Goal: Information Seeking & Learning: Learn about a topic

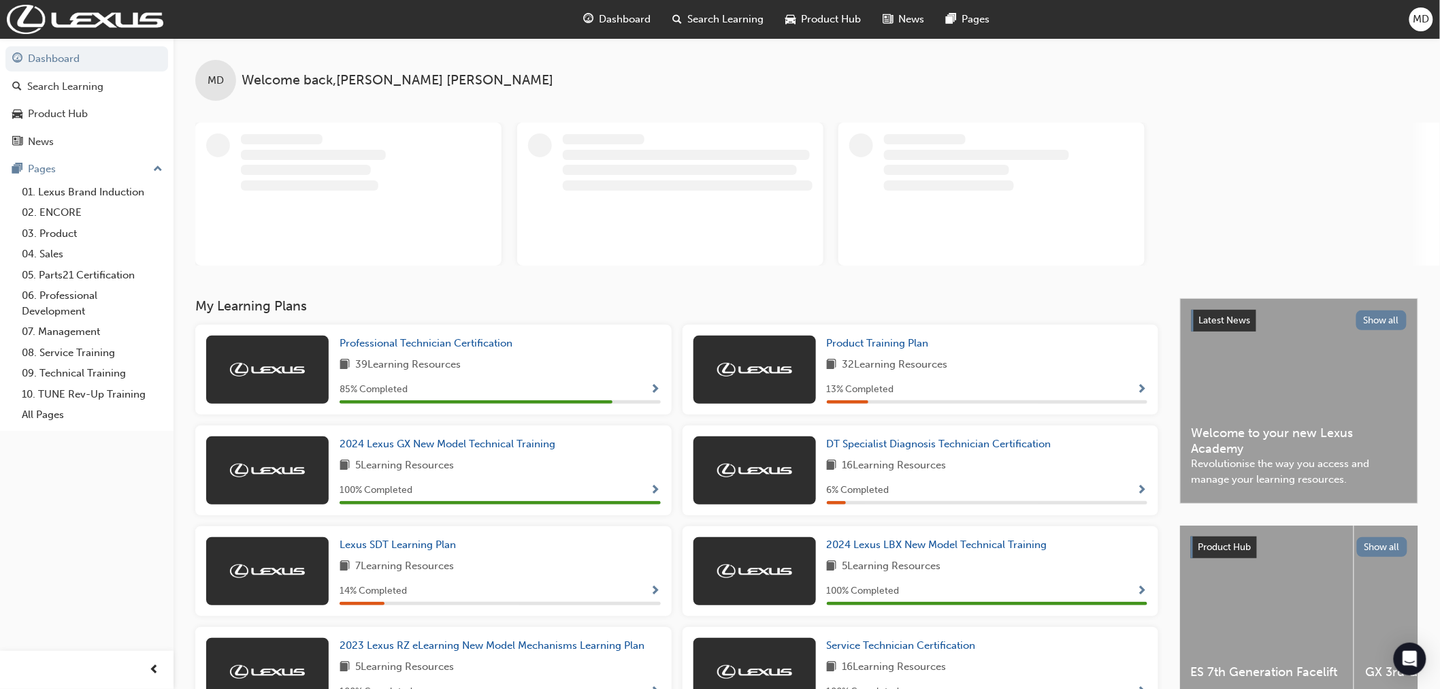
click at [615, 16] on span "Dashboard" at bounding box center [625, 20] width 52 height 16
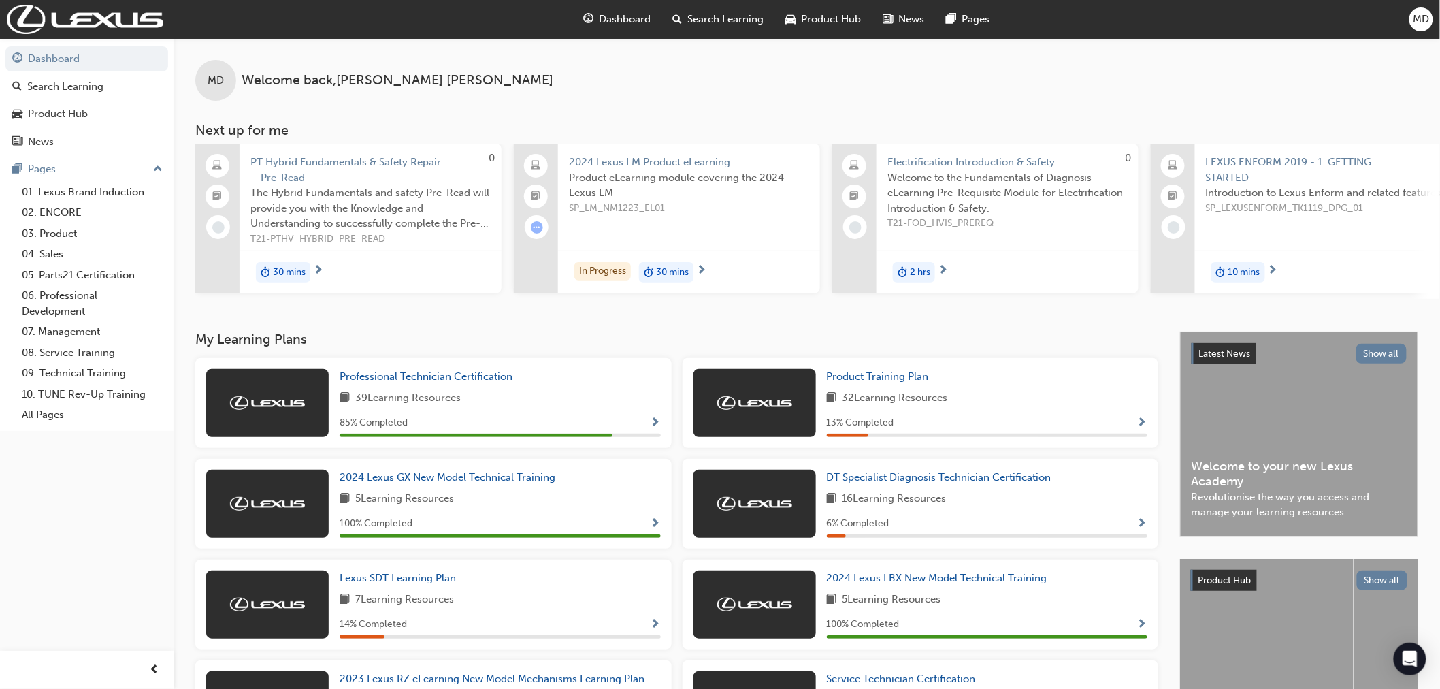
click at [329, 162] on span "PT Hybrid Fundamentals & Safety Repair – Pre-Read" at bounding box center [370, 169] width 240 height 31
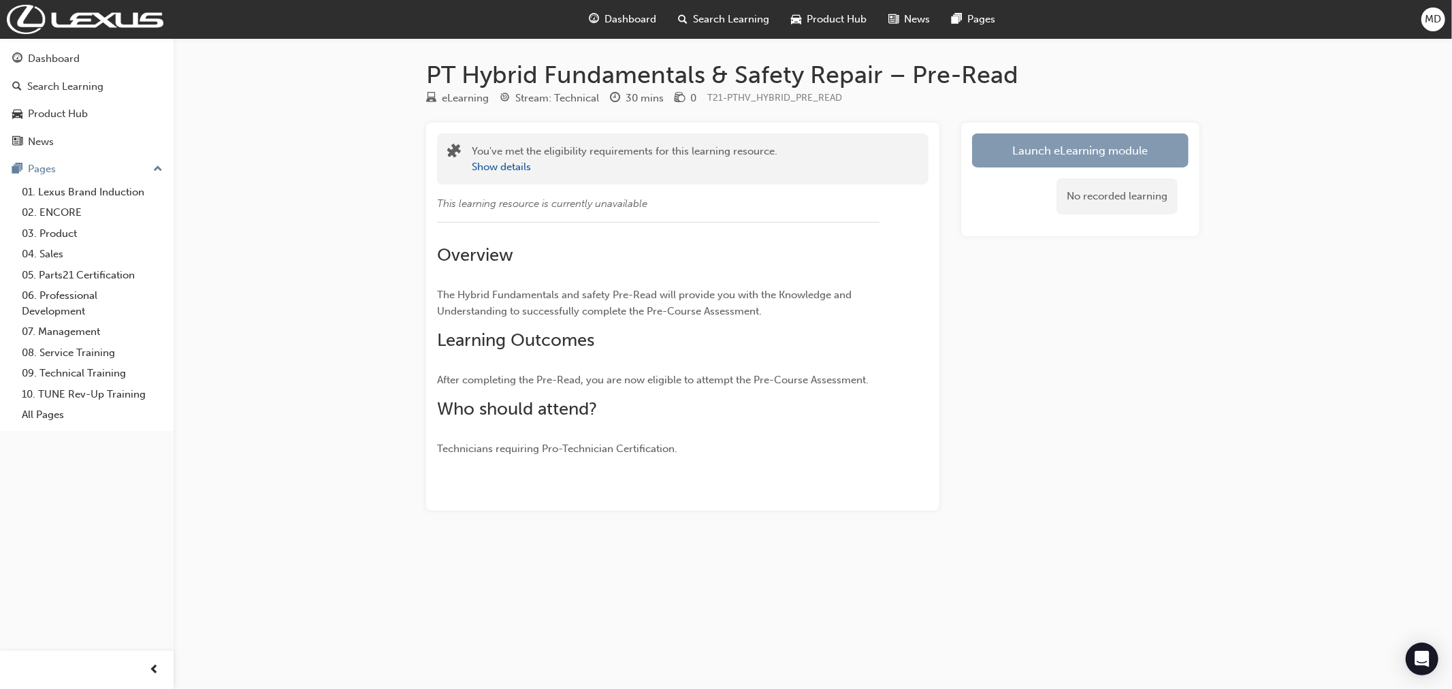
click at [1065, 151] on link "Launch eLearning module" at bounding box center [1080, 150] width 216 height 34
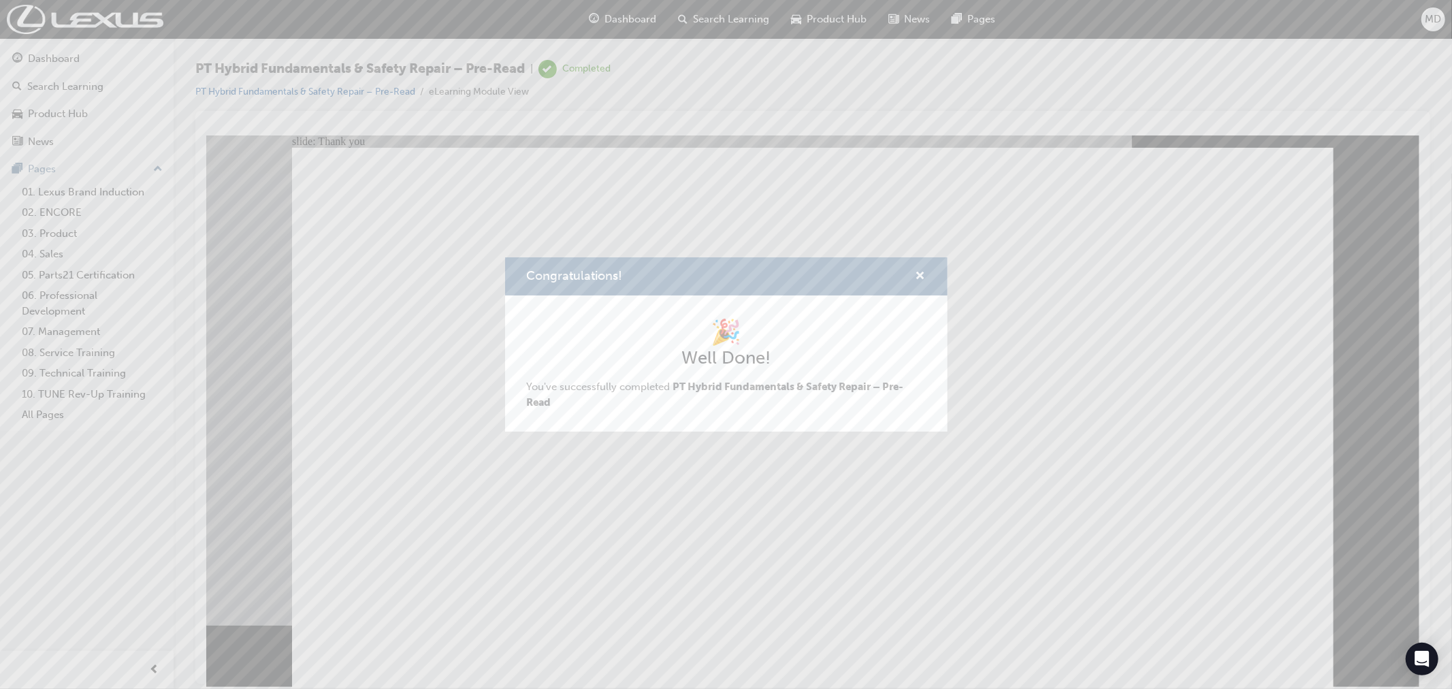
click at [429, 576] on div "Congratulations! 🎉 Well Done! You've successfully completed PT Hybrid Fundament…" at bounding box center [726, 344] width 1452 height 689
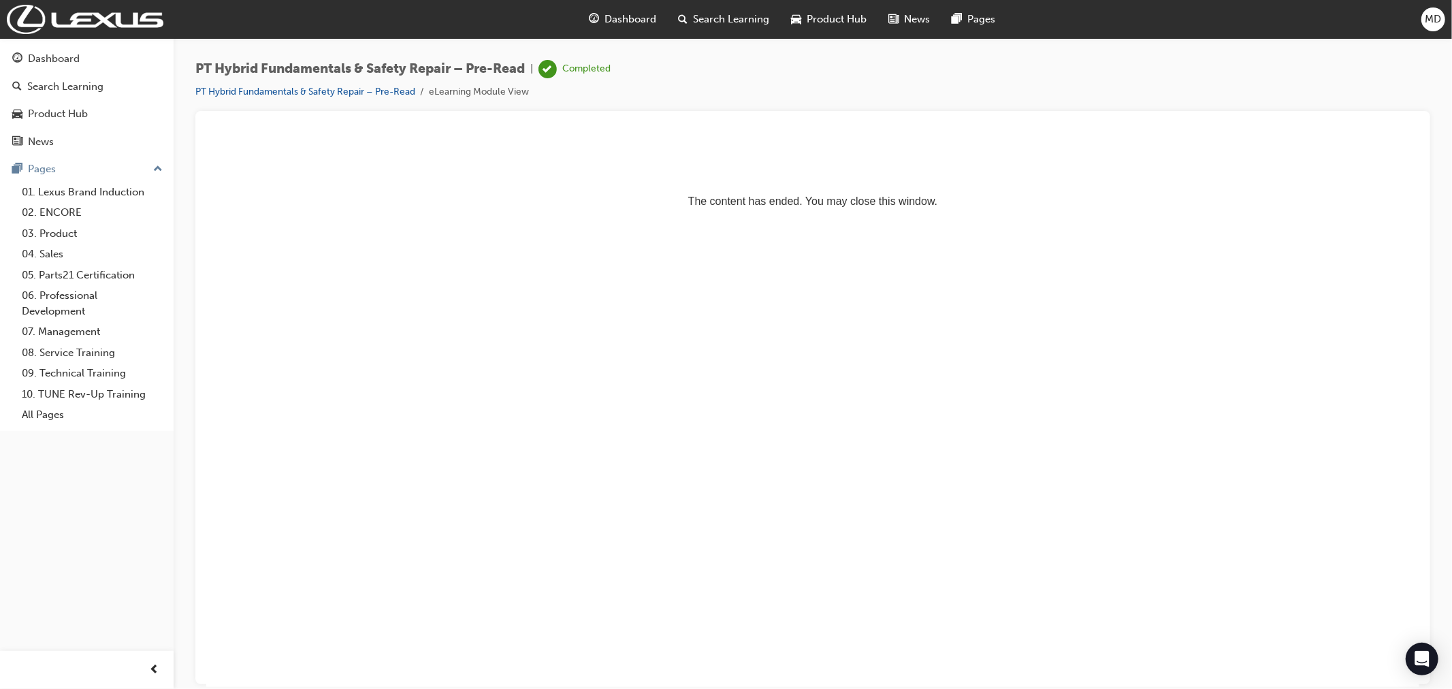
click at [634, 18] on span "Dashboard" at bounding box center [631, 20] width 52 height 16
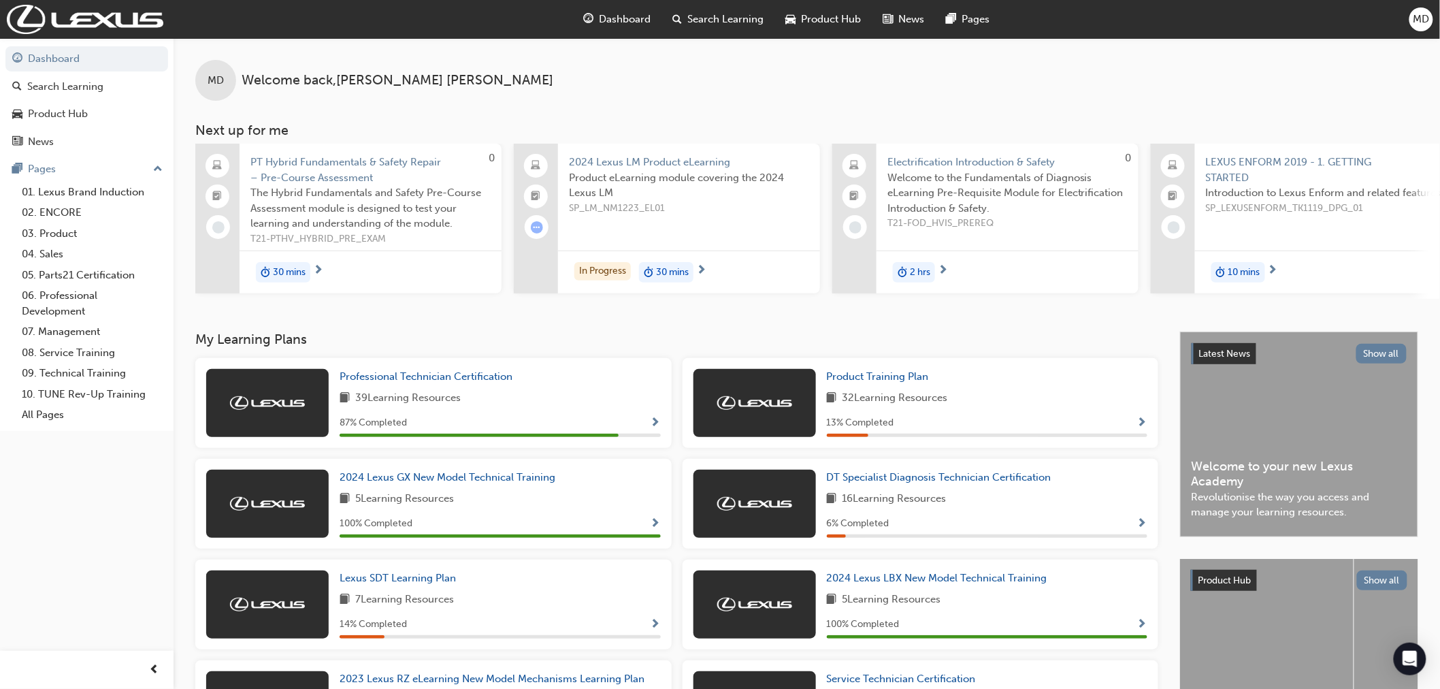
click at [330, 172] on span "PT Hybrid Fundamentals & Safety Repair – Pre-Course Assessment" at bounding box center [370, 169] width 240 height 31
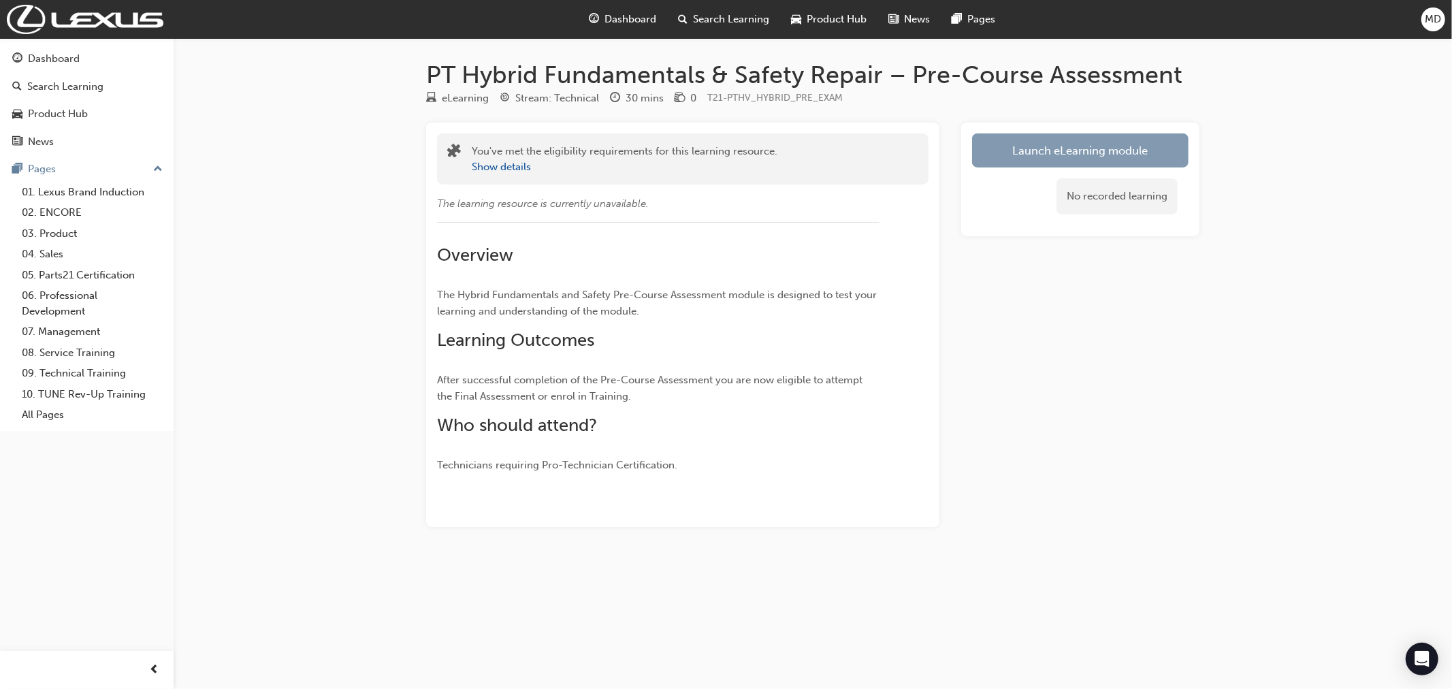
click at [1078, 148] on link "Launch eLearning module" at bounding box center [1080, 150] width 216 height 34
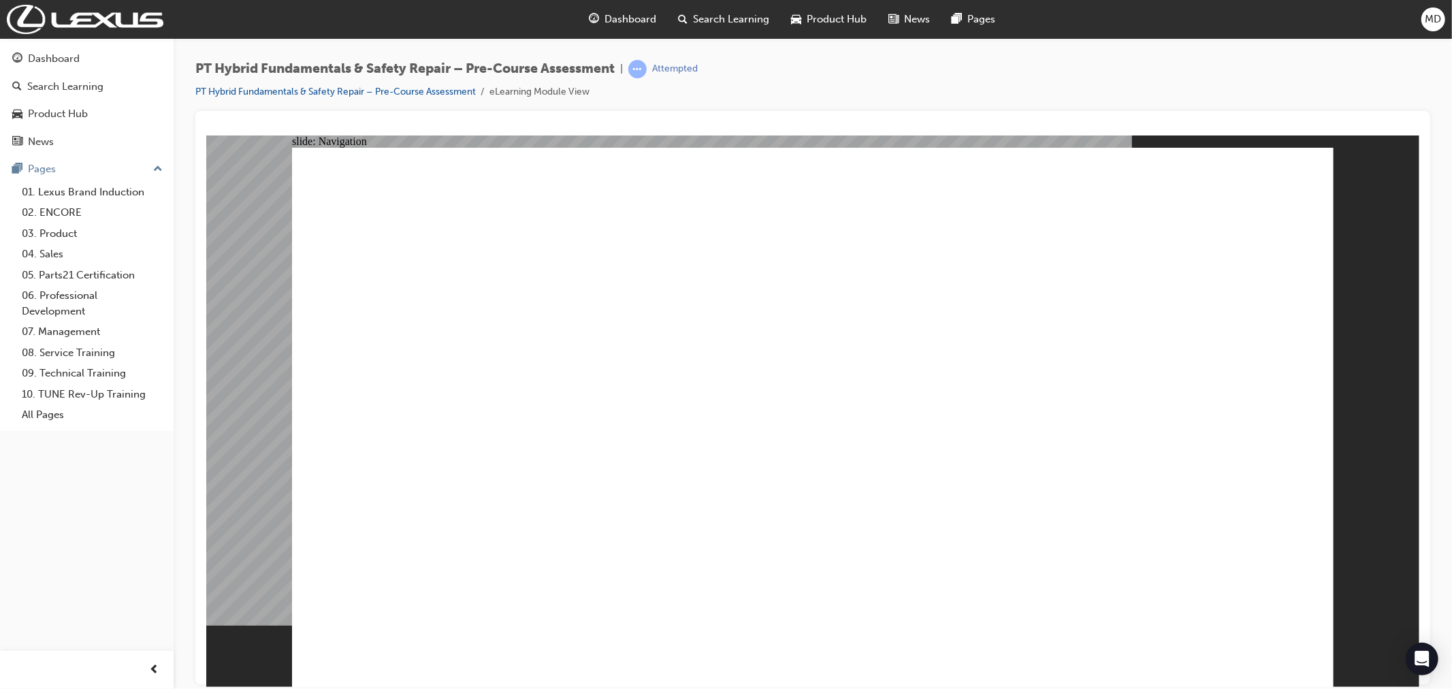
radio input "true"
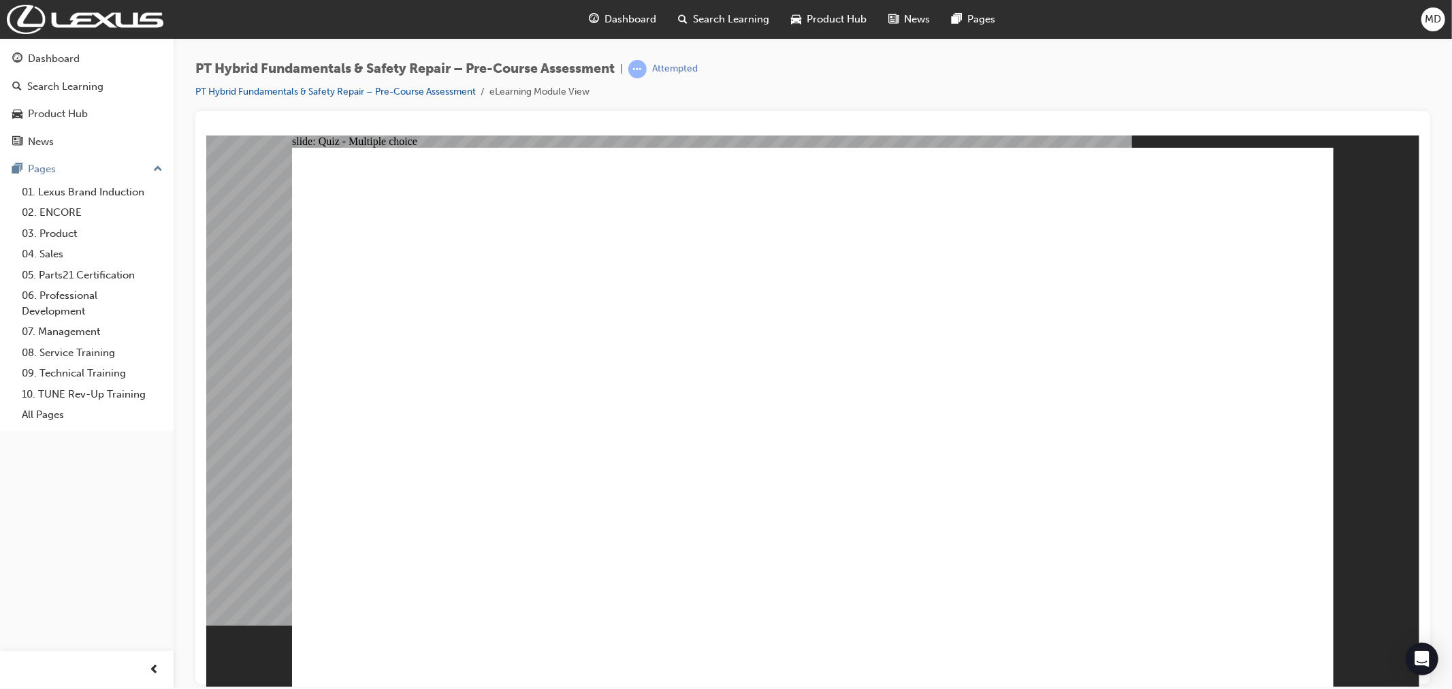
radio input "true"
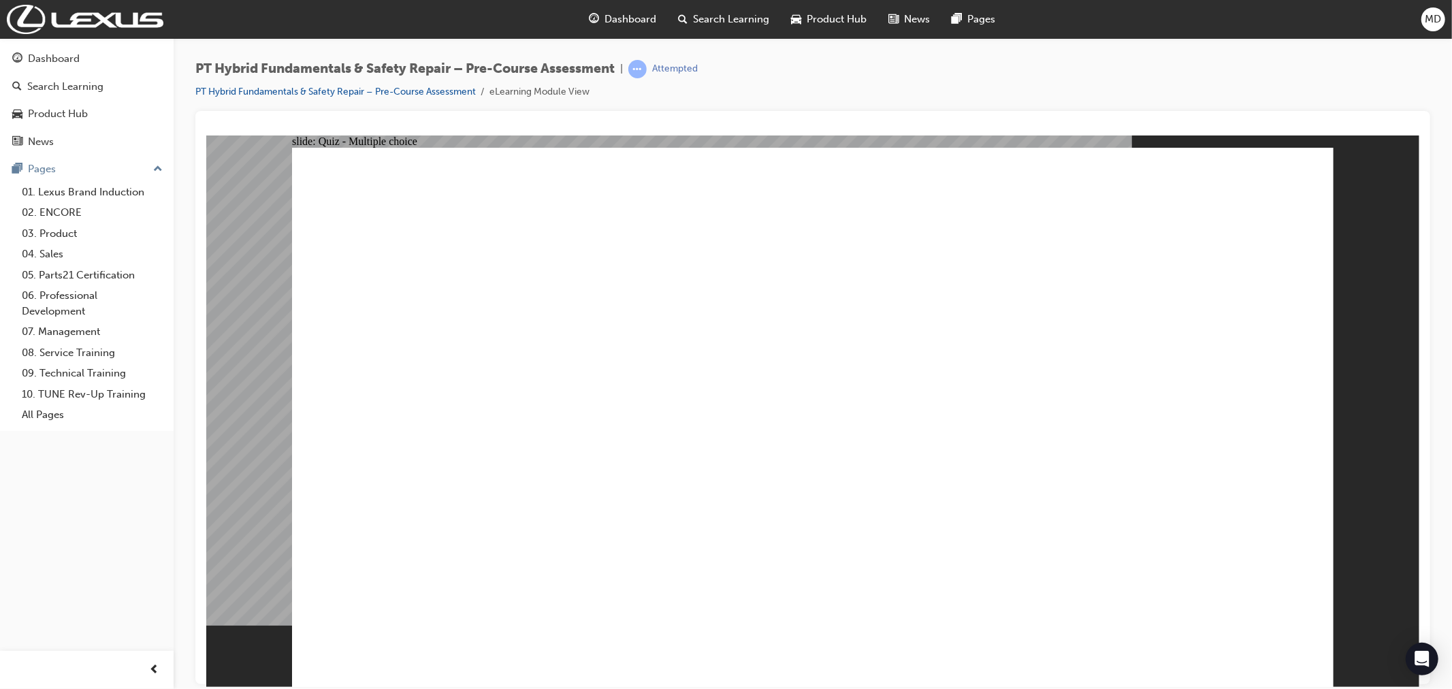
radio input "true"
checkbox input "true"
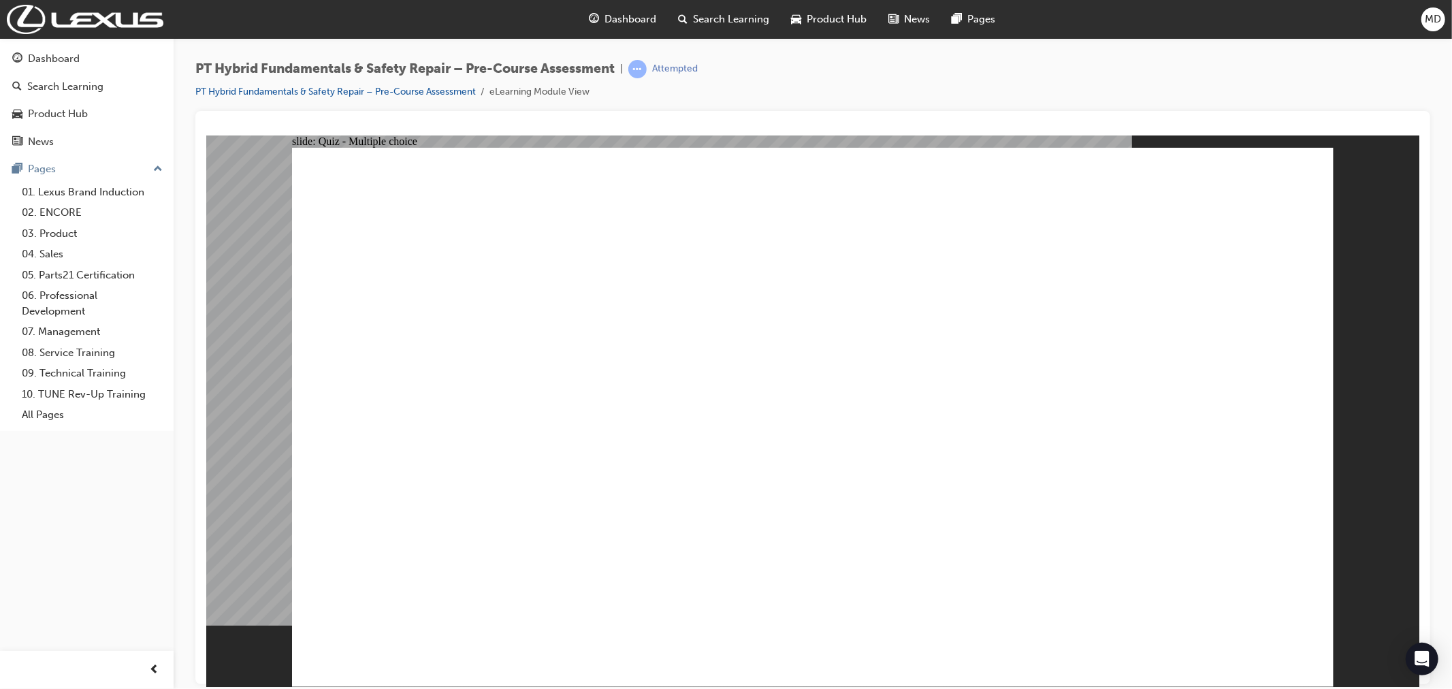
drag, startPoint x: 544, startPoint y: 601, endPoint x: 547, endPoint y: 632, distance: 31.4
checkbox input "true"
drag, startPoint x: 504, startPoint y: 635, endPoint x: 664, endPoint y: 666, distance: 163.6
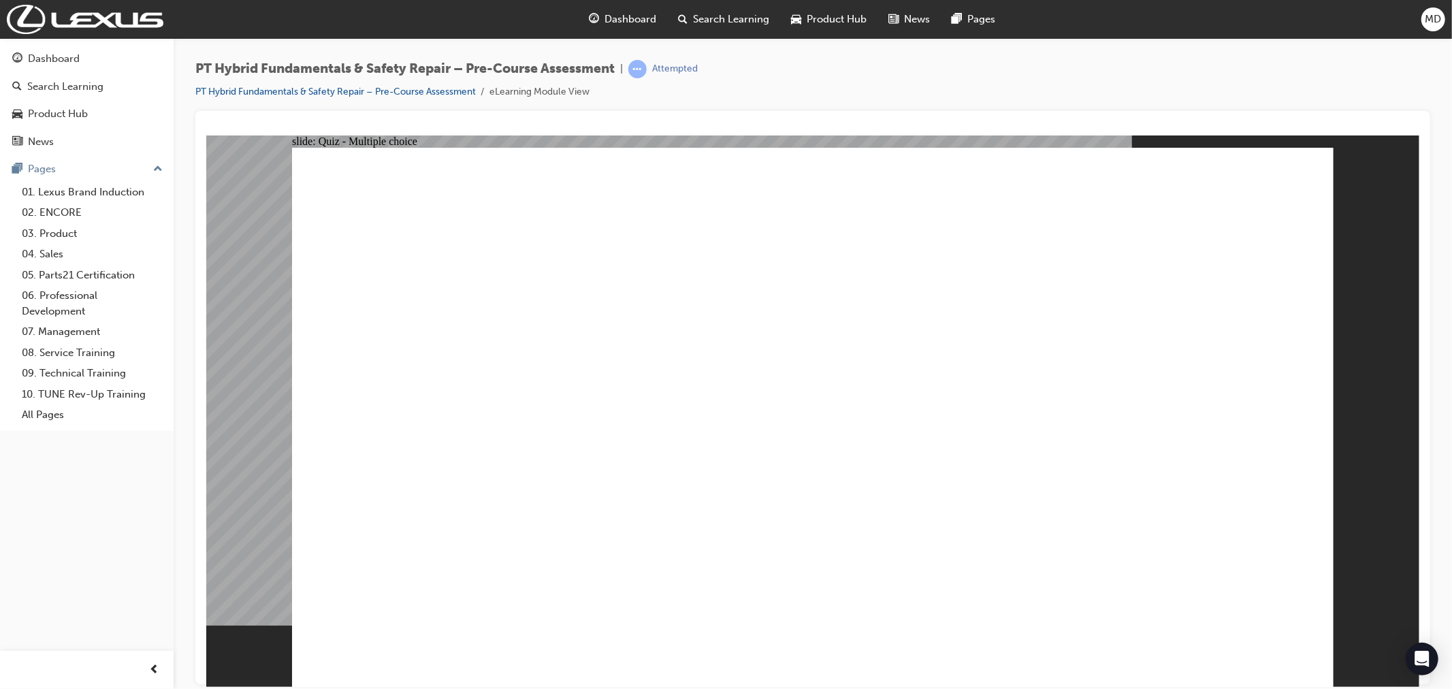
checkbox input "true"
radio input "true"
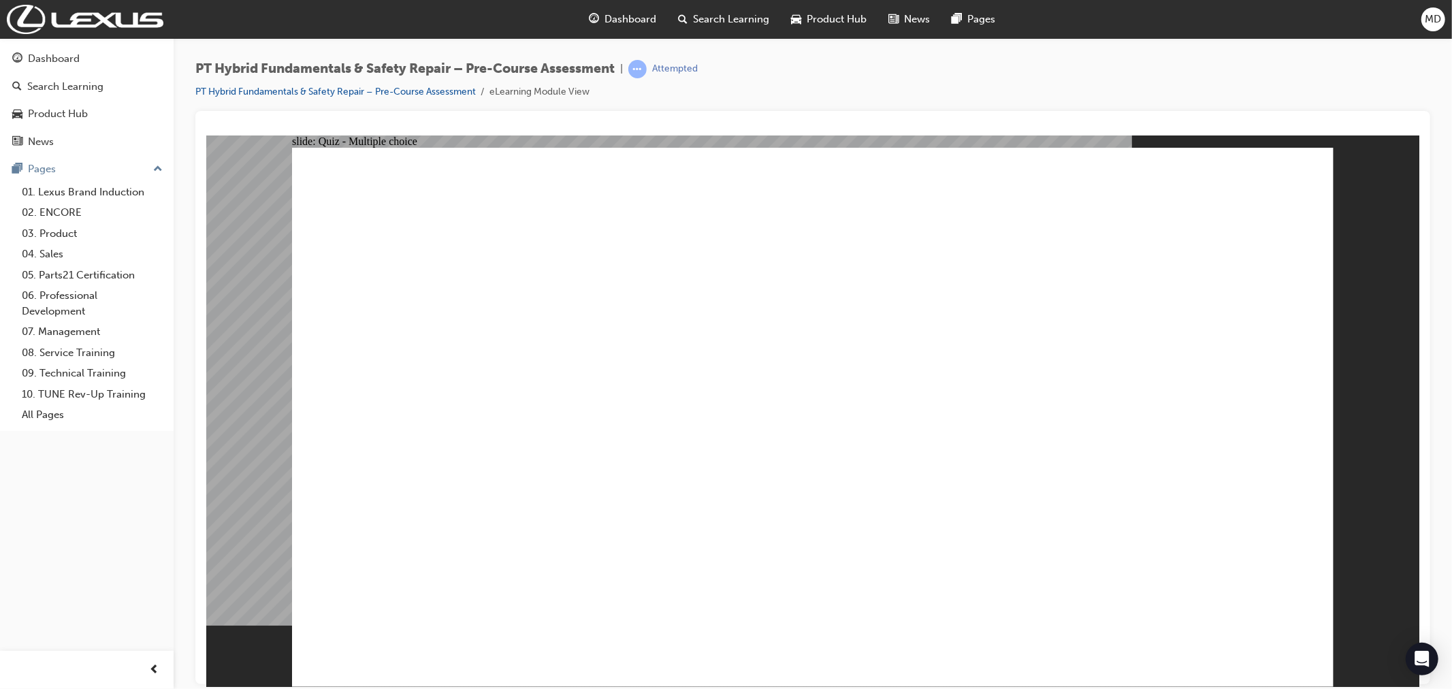
radio input "true"
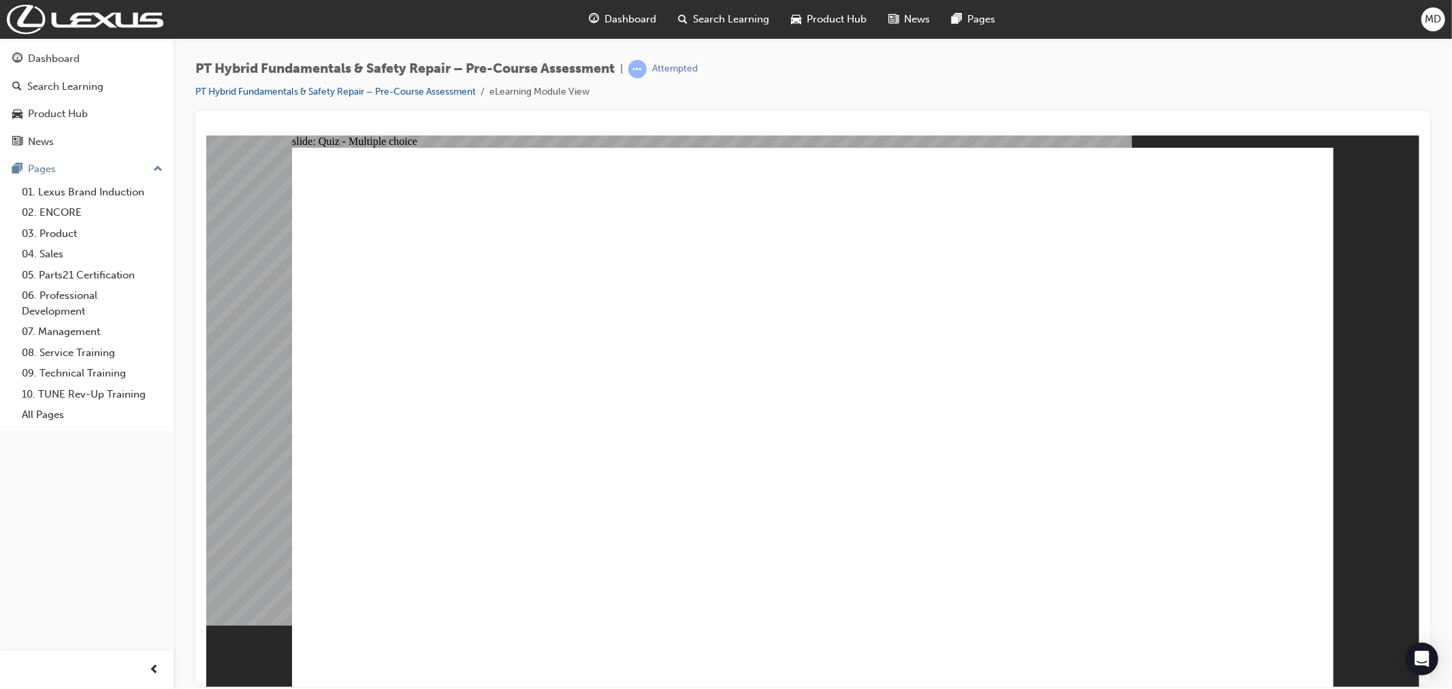
radio input "true"
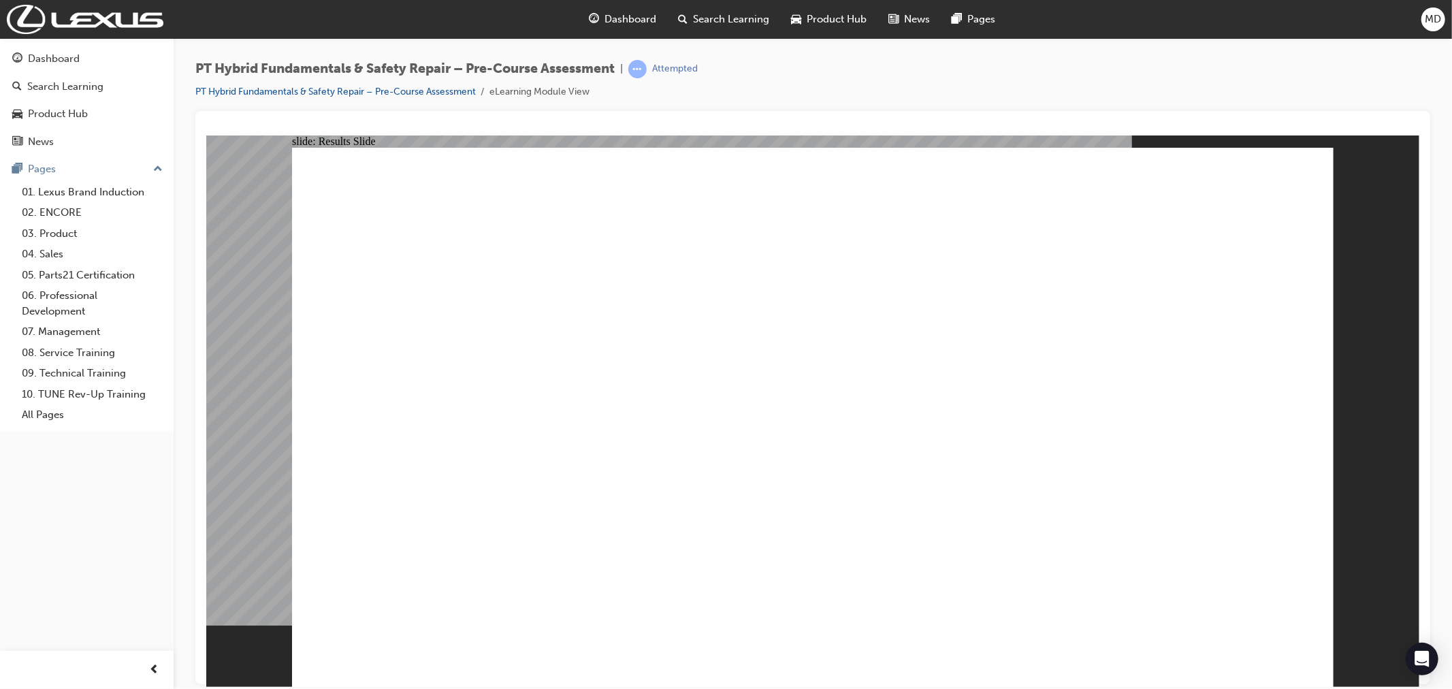
click at [408, 88] on link "PT Hybrid Fundamentals & Safety Repair – Pre-Course Assessment" at bounding box center [335, 92] width 280 height 12
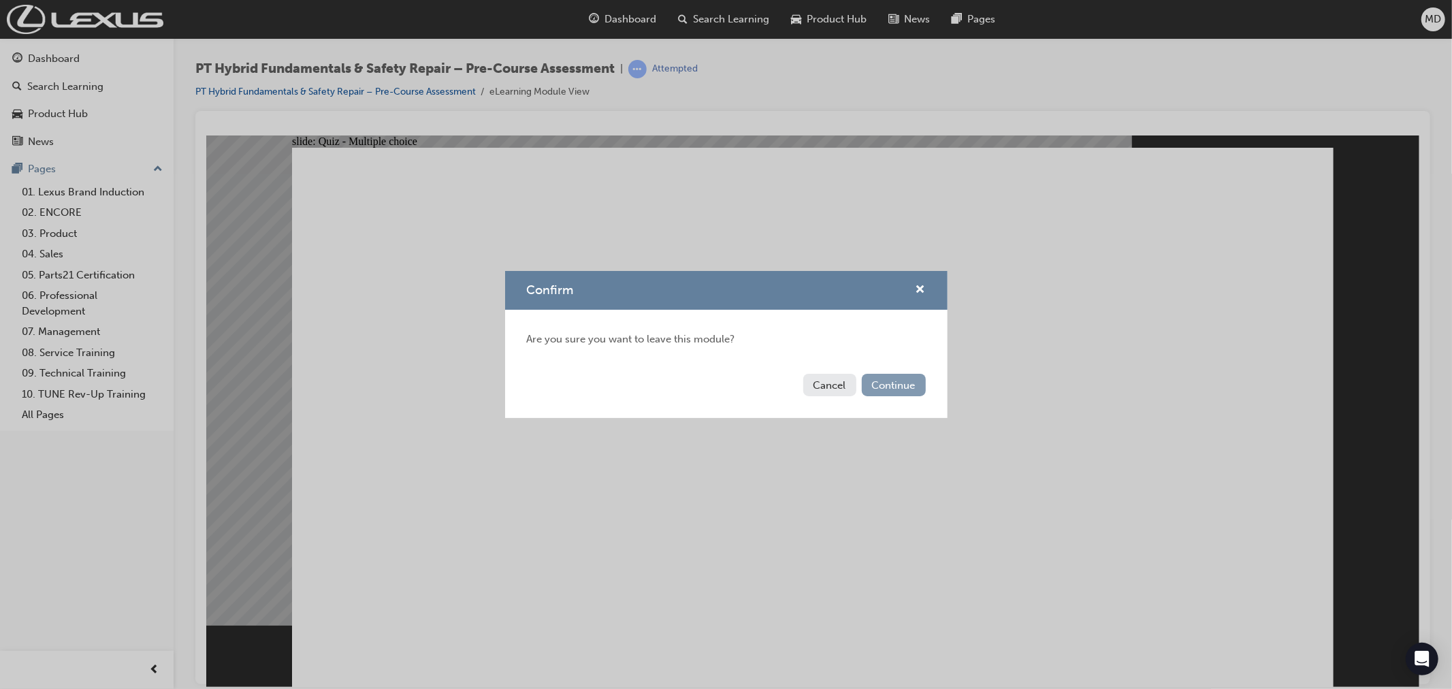
click at [905, 387] on button "Continue" at bounding box center [894, 385] width 64 height 22
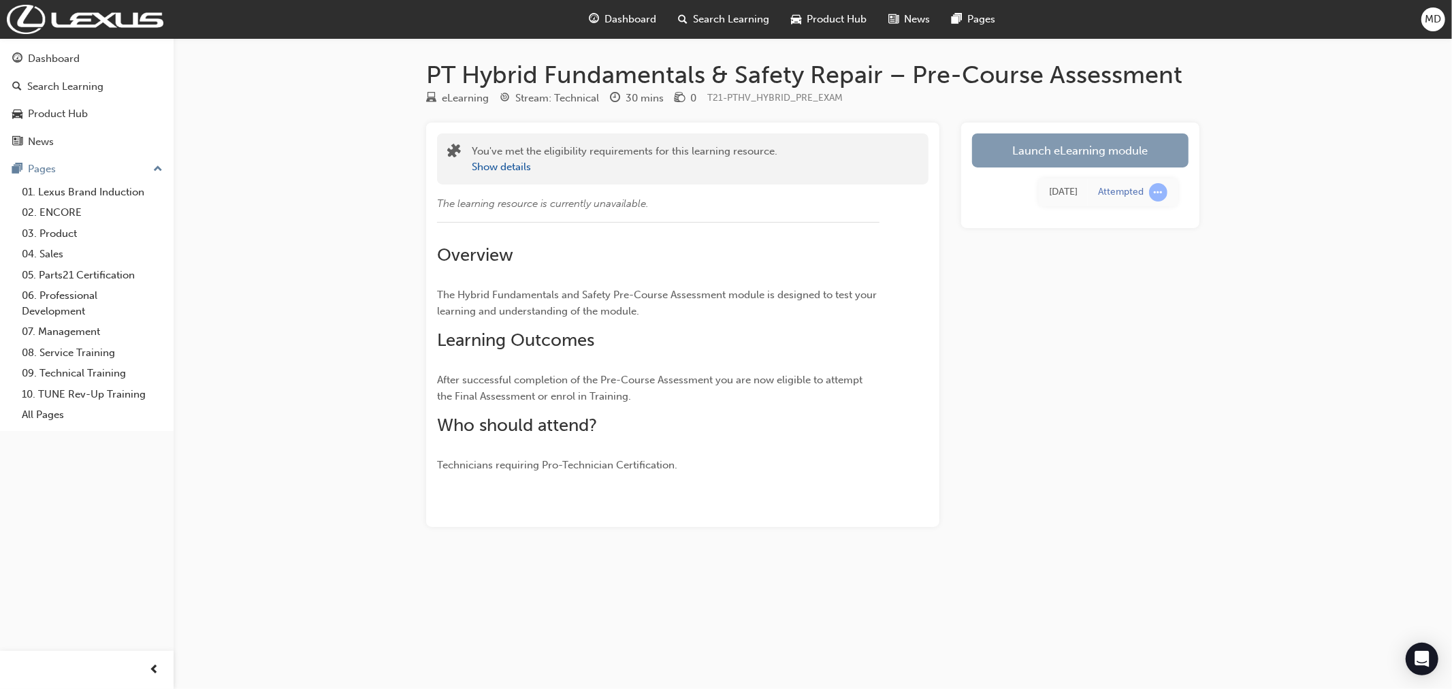
click at [1069, 146] on link "Launch eLearning module" at bounding box center [1080, 150] width 216 height 34
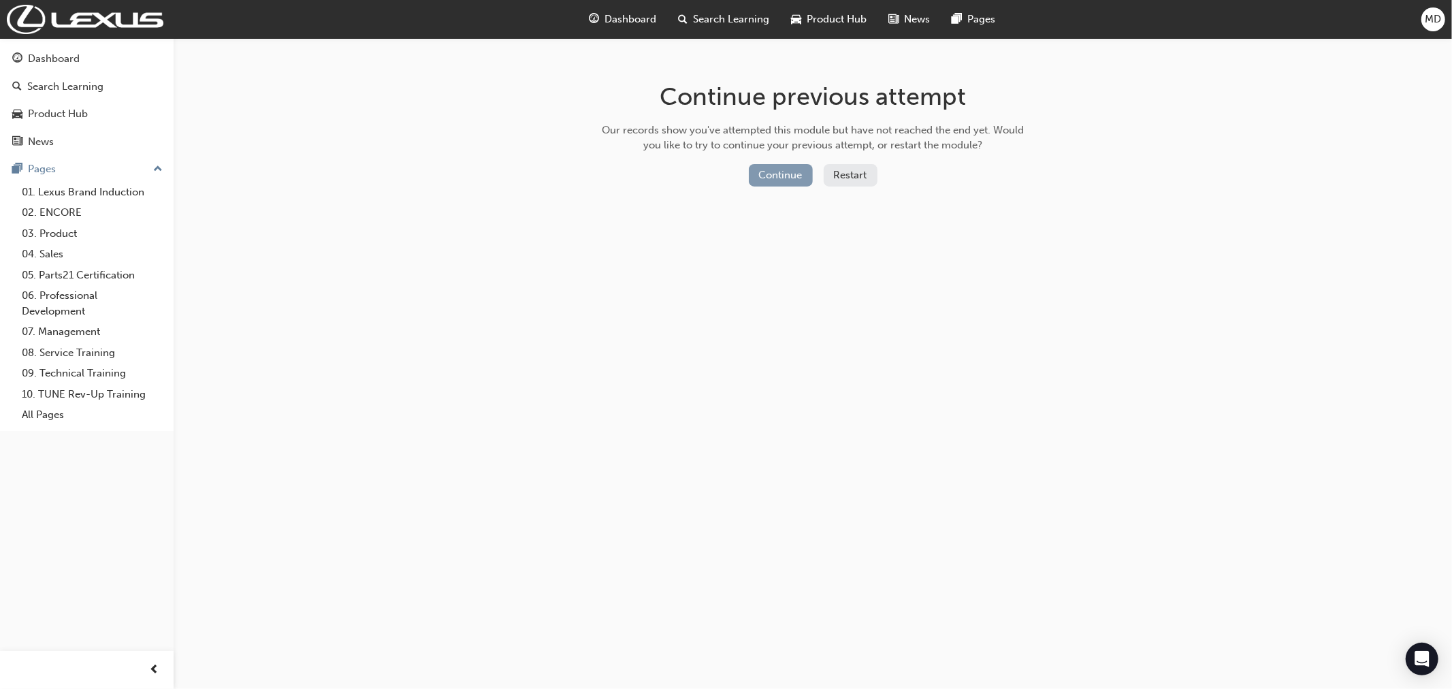
click at [774, 172] on button "Continue" at bounding box center [781, 175] width 64 height 22
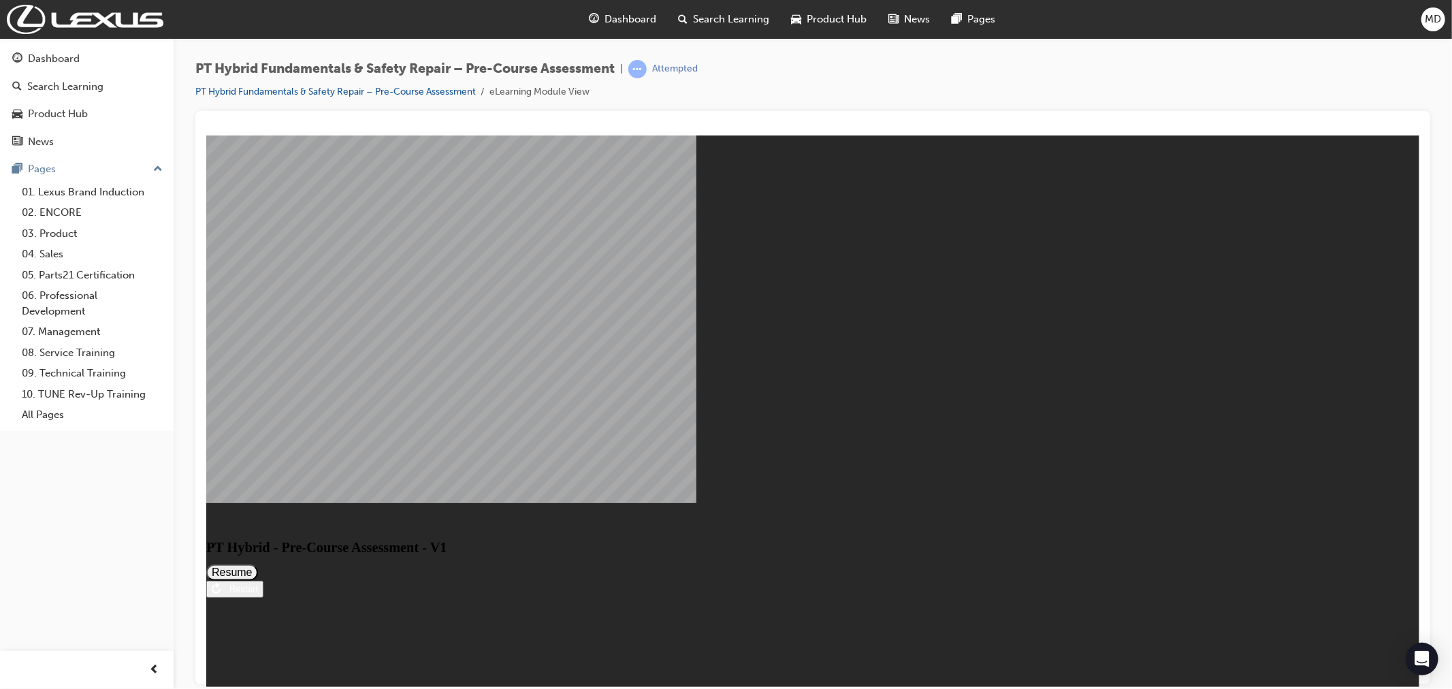
click at [257, 593] on div "Restart" at bounding box center [238, 588] width 37 height 10
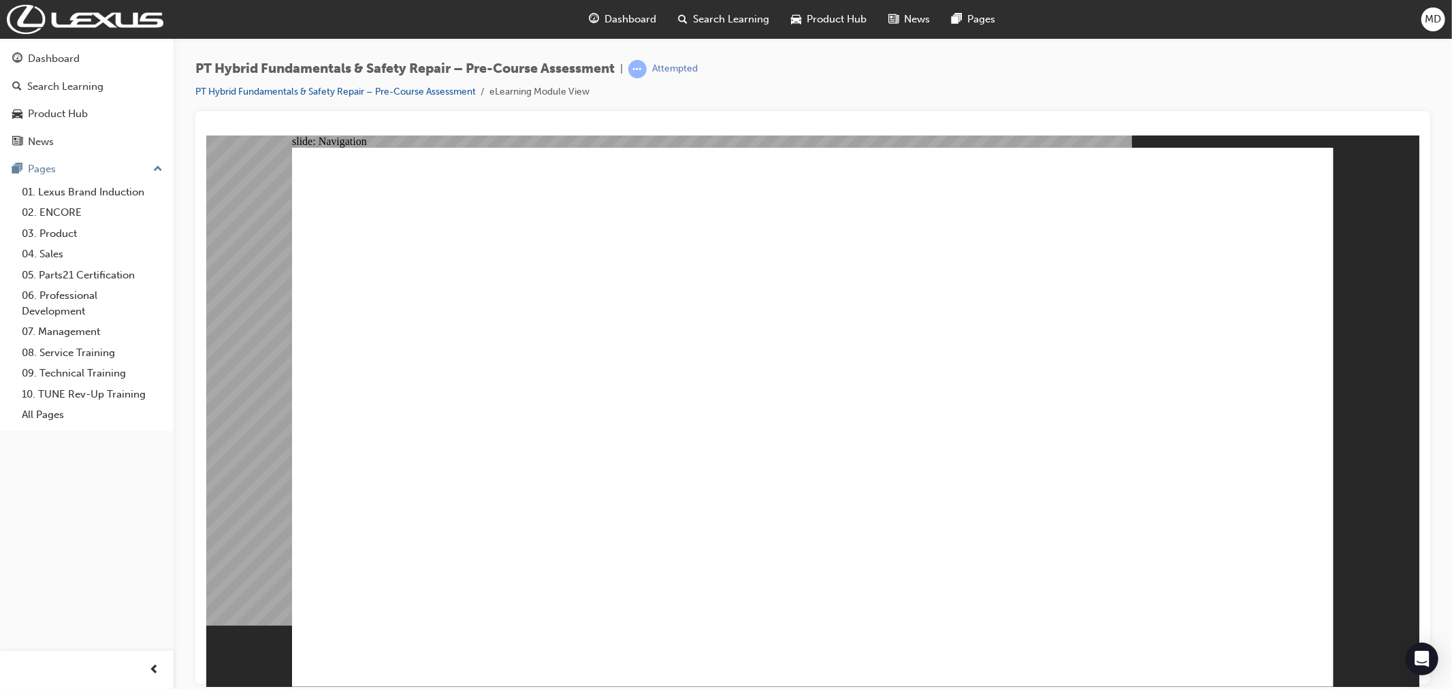
radio input "true"
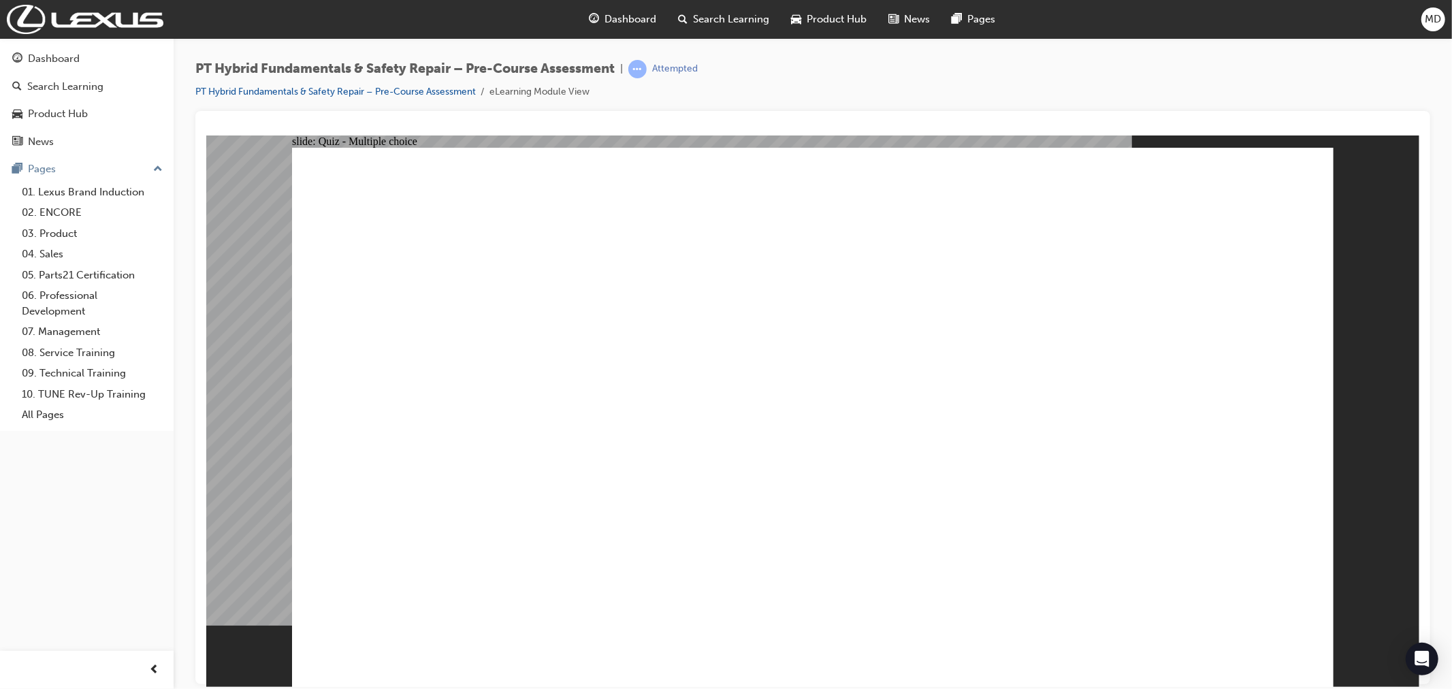
radio input "true"
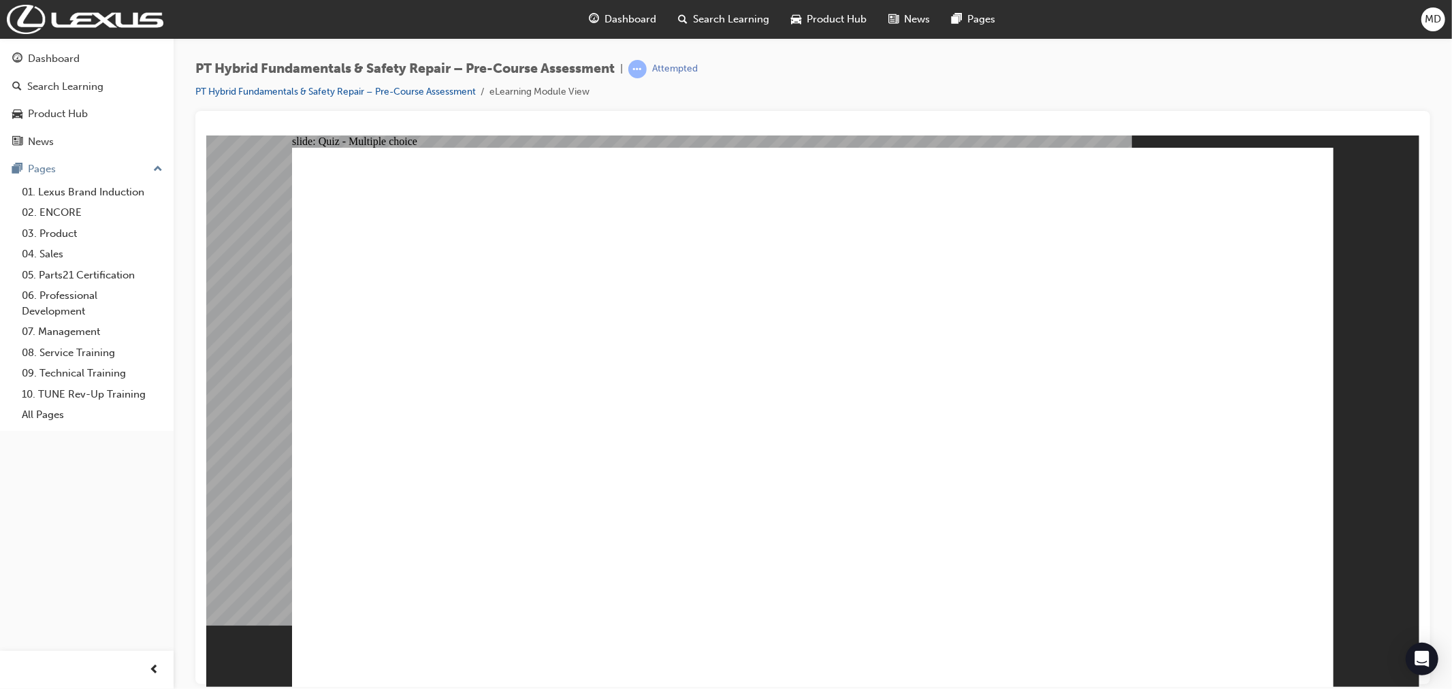
radio input "true"
checkbox input "true"
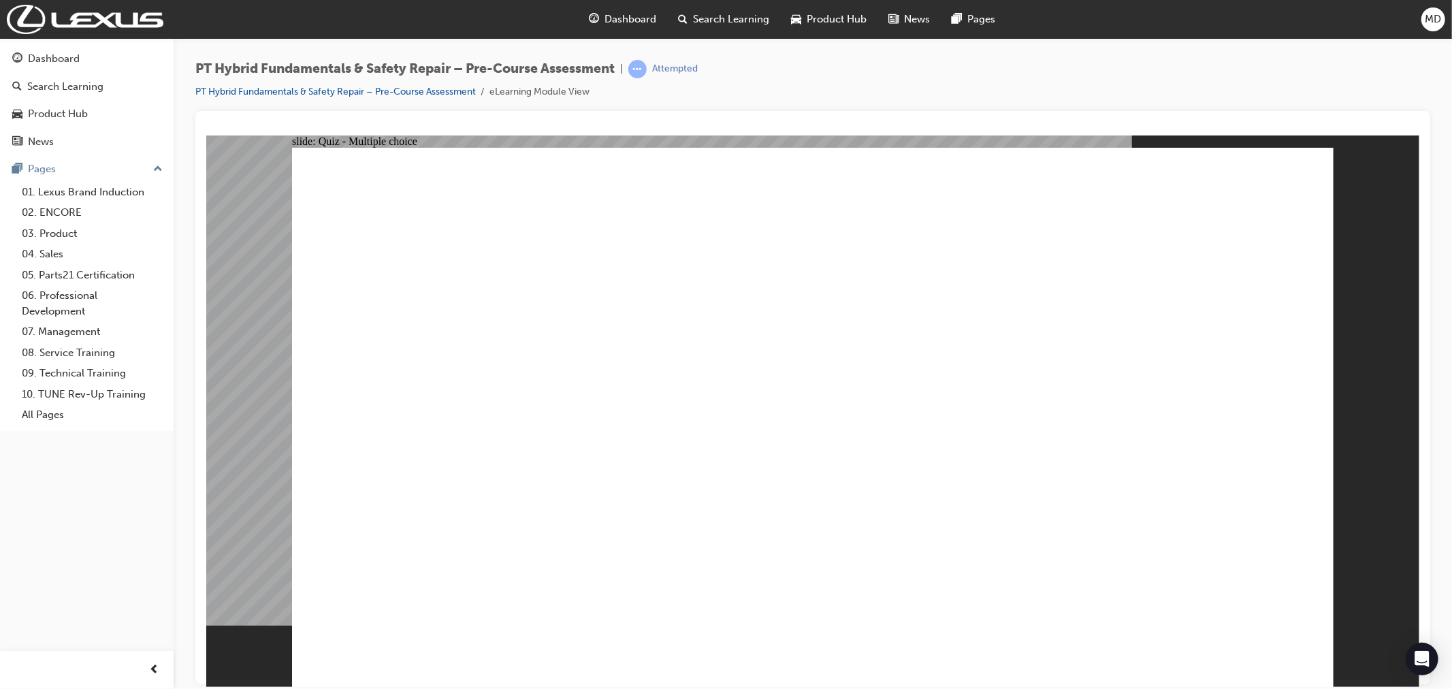
checkbox input "true"
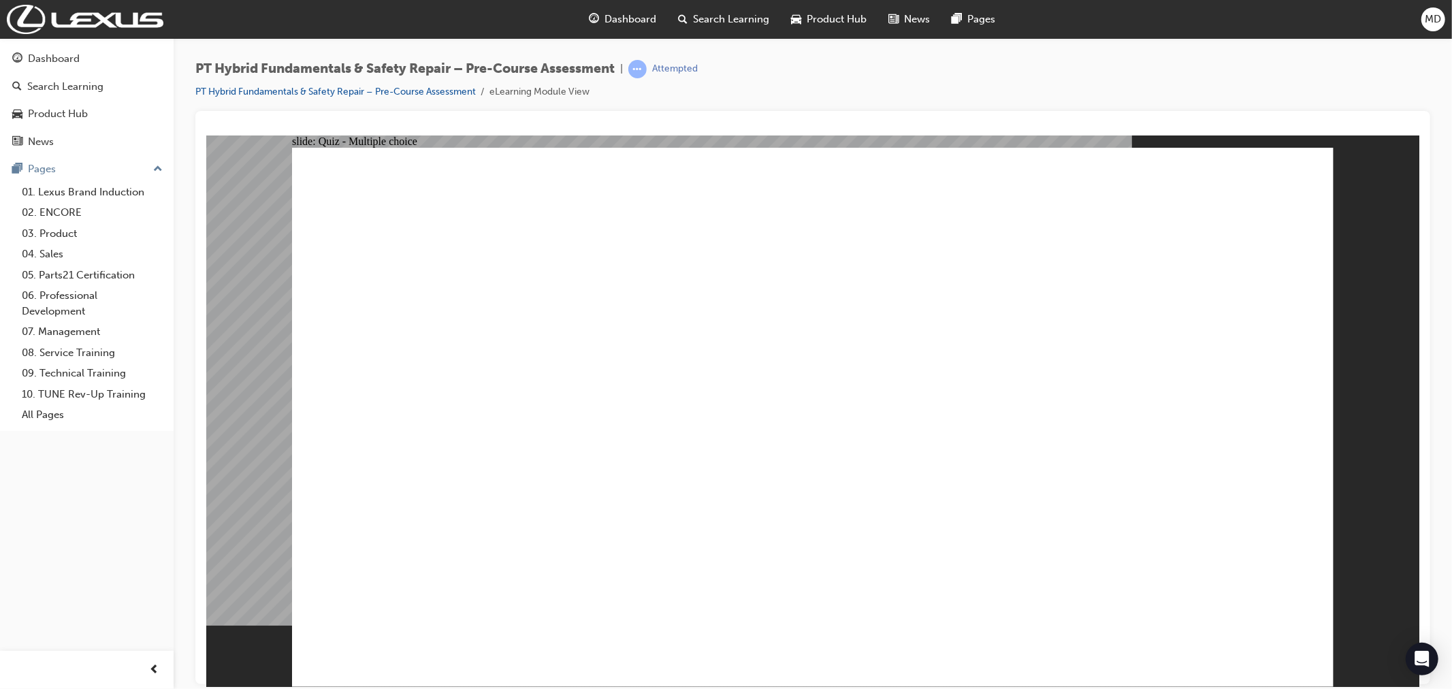
radio input "false"
radio input "true"
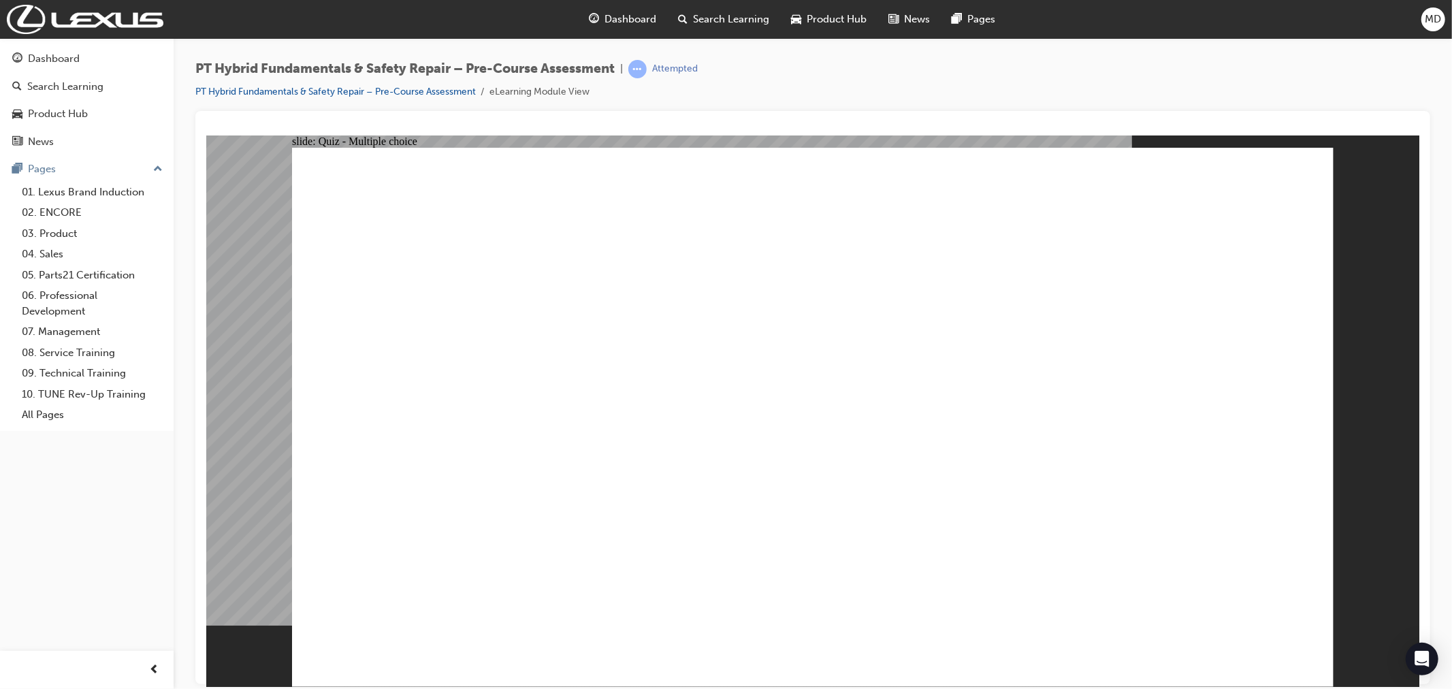
radio input "false"
radio input "true"
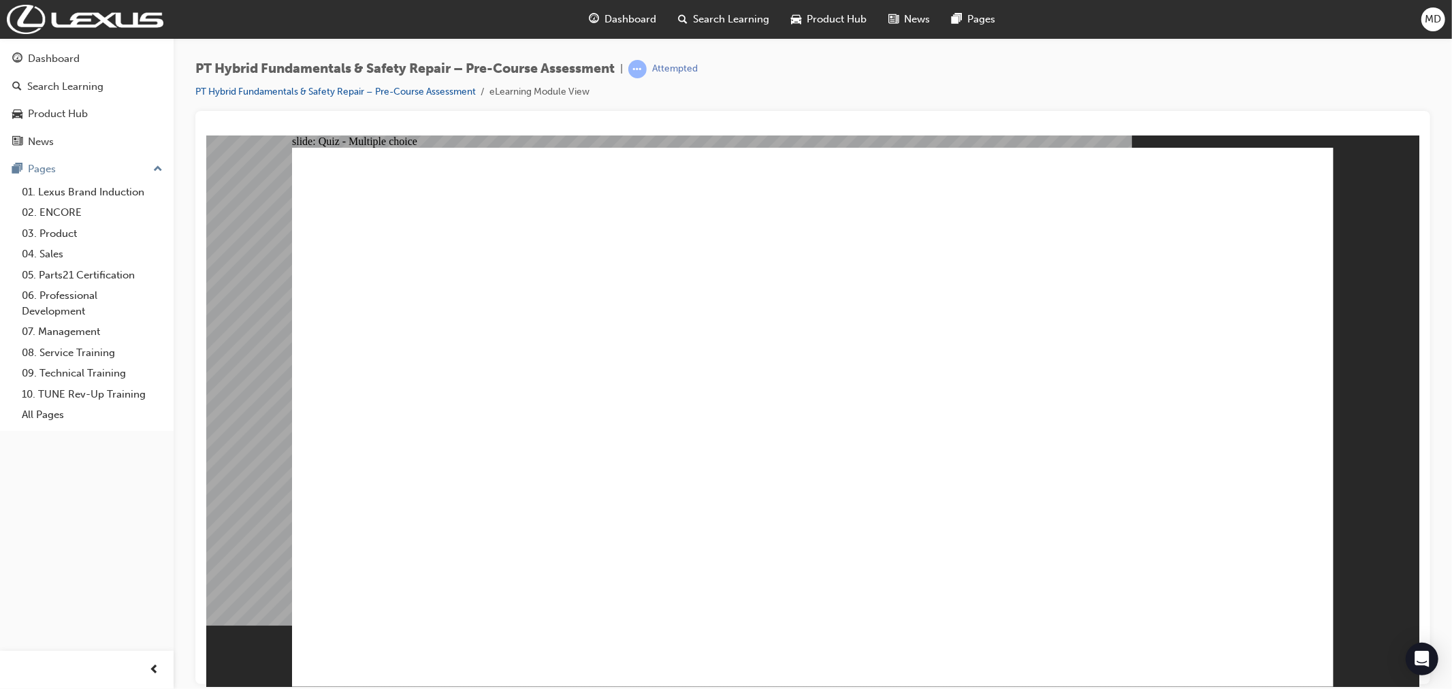
radio input "false"
radio input "true"
drag, startPoint x: 583, startPoint y: 606, endPoint x: 582, endPoint y: 651, distance: 45.6
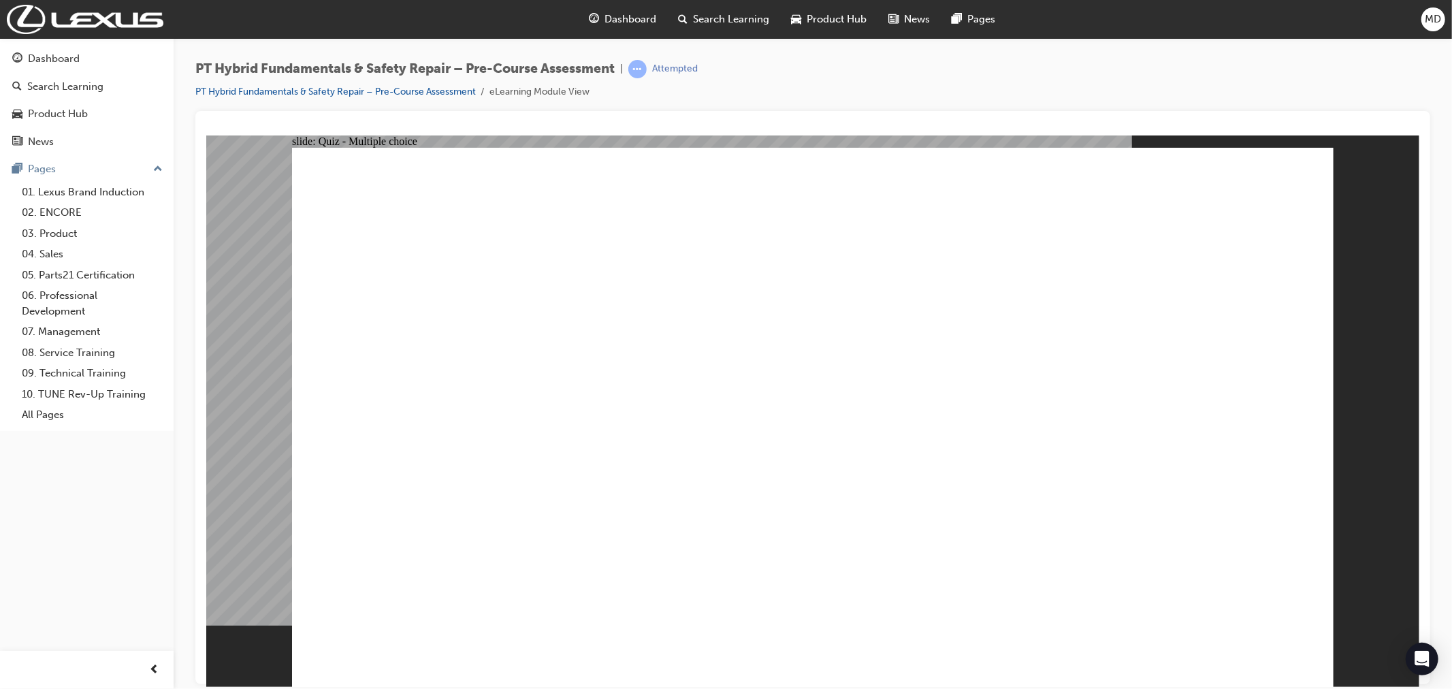
radio input "true"
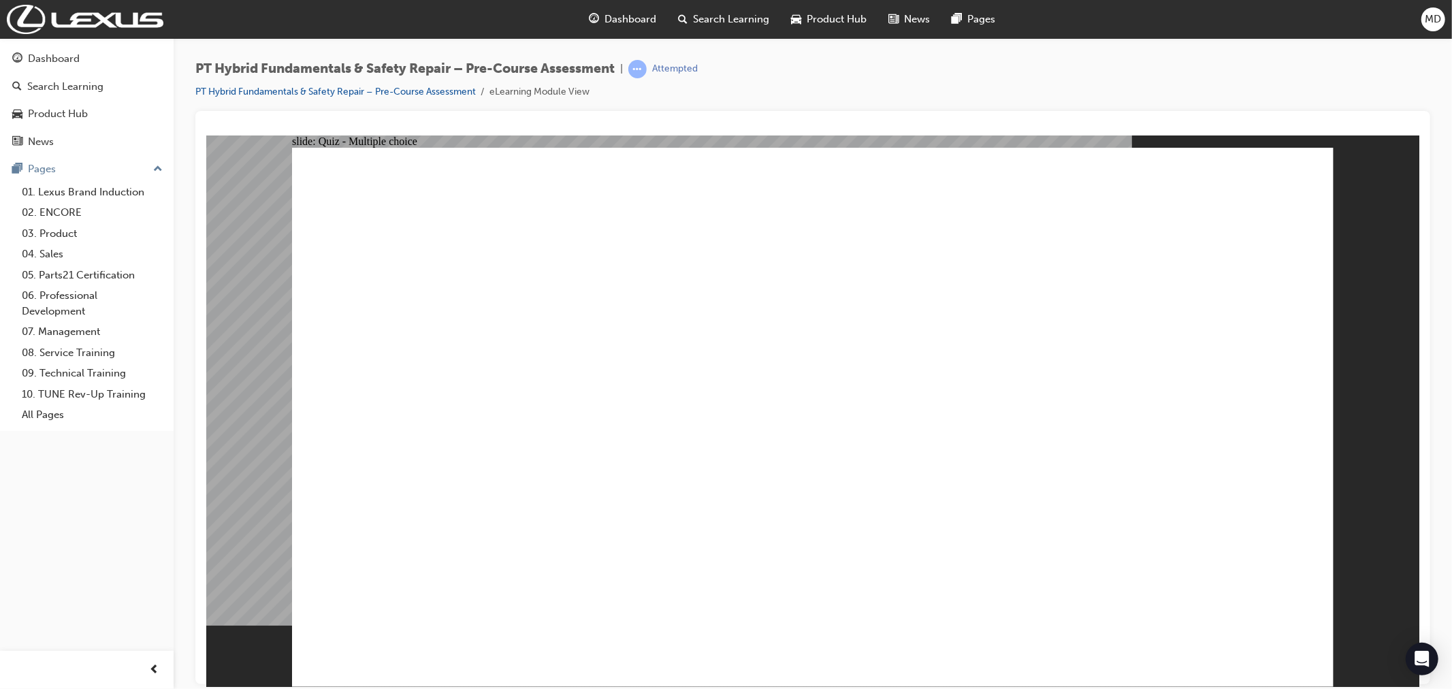
drag, startPoint x: 632, startPoint y: 484, endPoint x: 762, endPoint y: 536, distance: 139.3
radio input "true"
drag, startPoint x: 1299, startPoint y: 619, endPoint x: 1270, endPoint y: 632, distance: 31.7
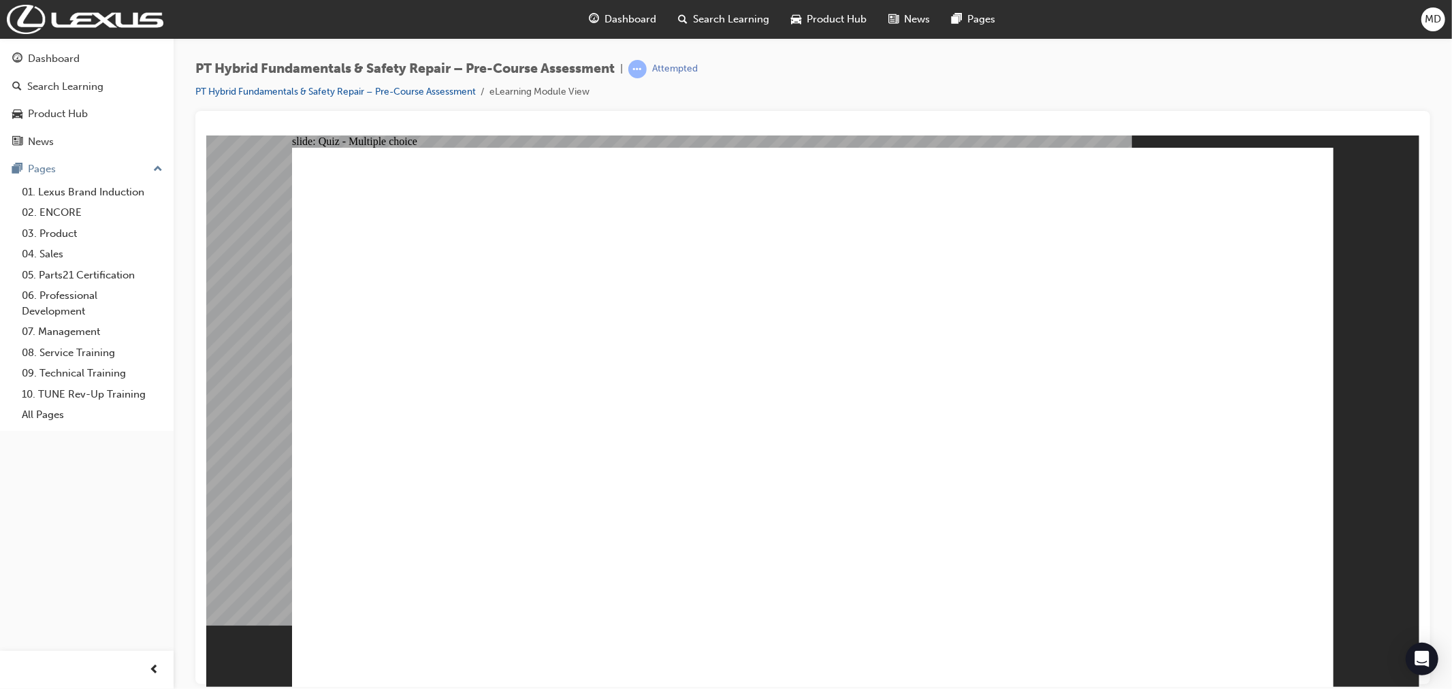
drag, startPoint x: 1341, startPoint y: 225, endPoint x: 737, endPoint y: 167, distance: 606.3
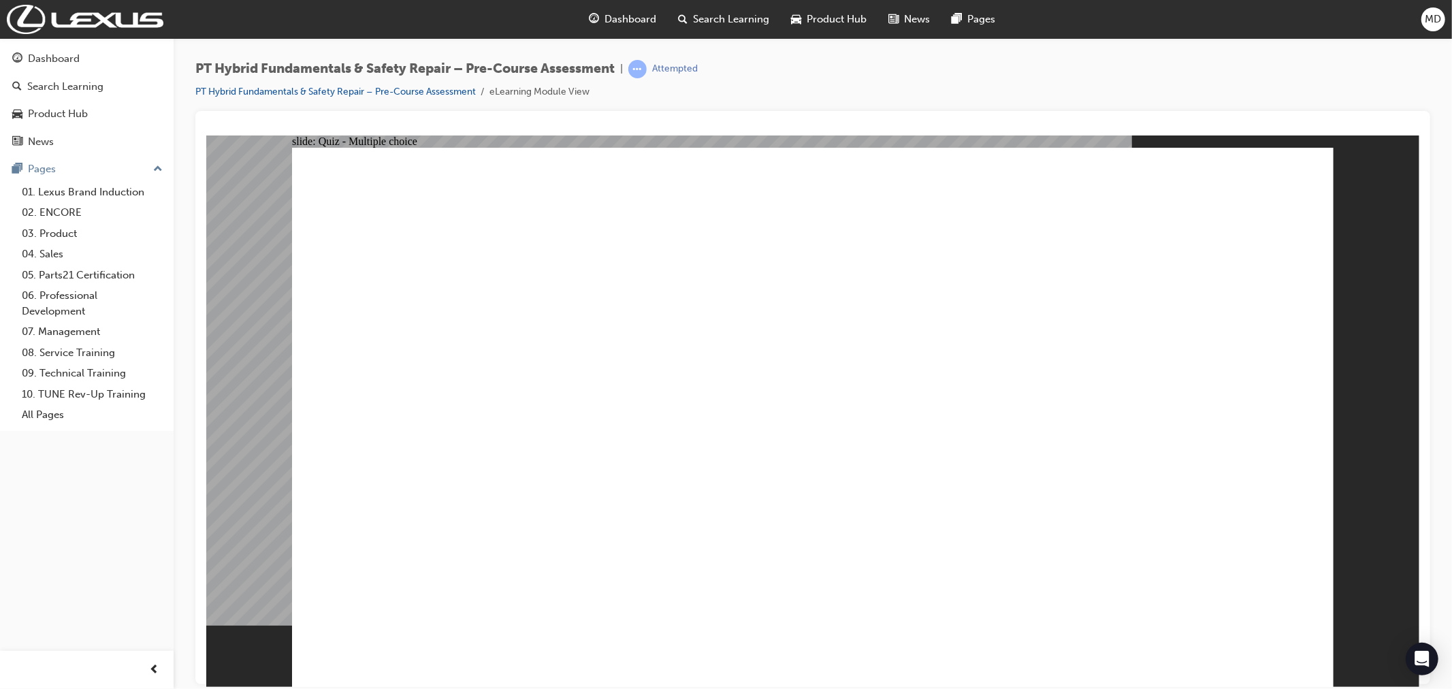
click at [162, 171] on span "up-icon" at bounding box center [158, 170] width 10 height 18
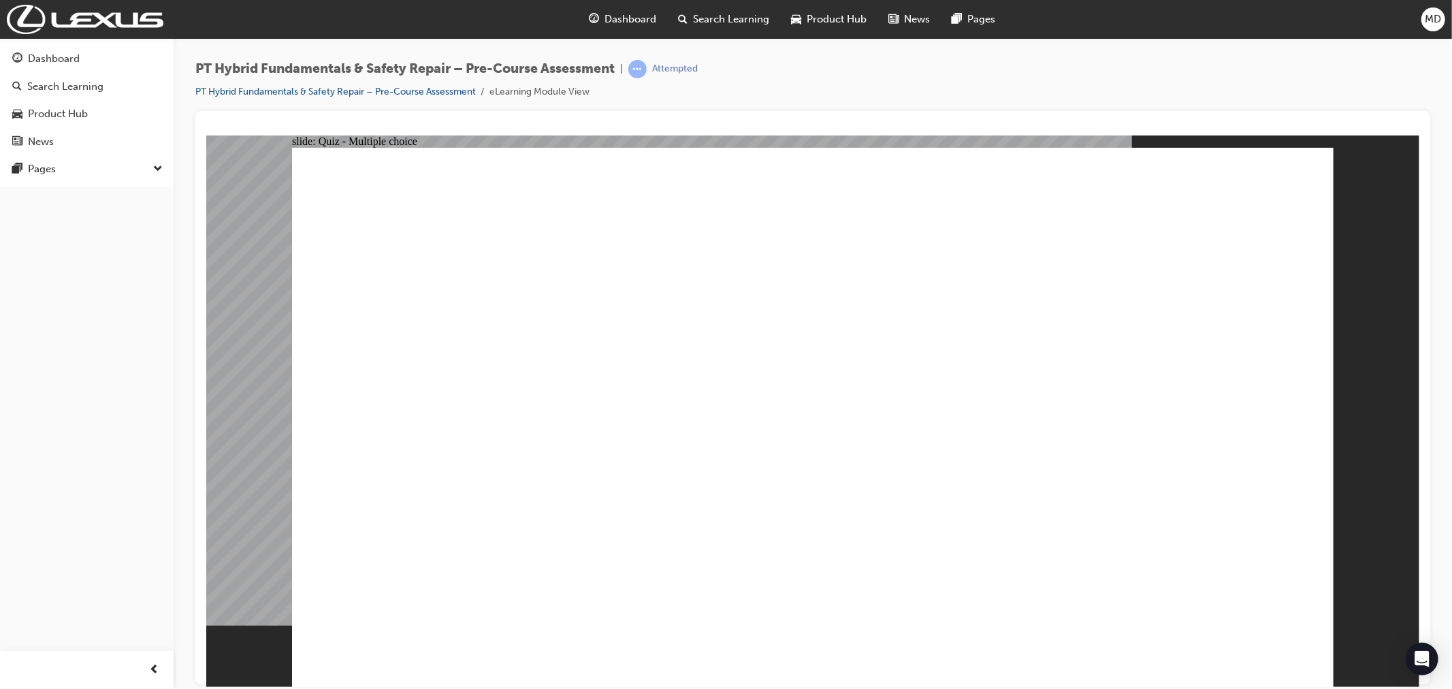
click at [162, 171] on span "down-icon" at bounding box center [158, 170] width 10 height 18
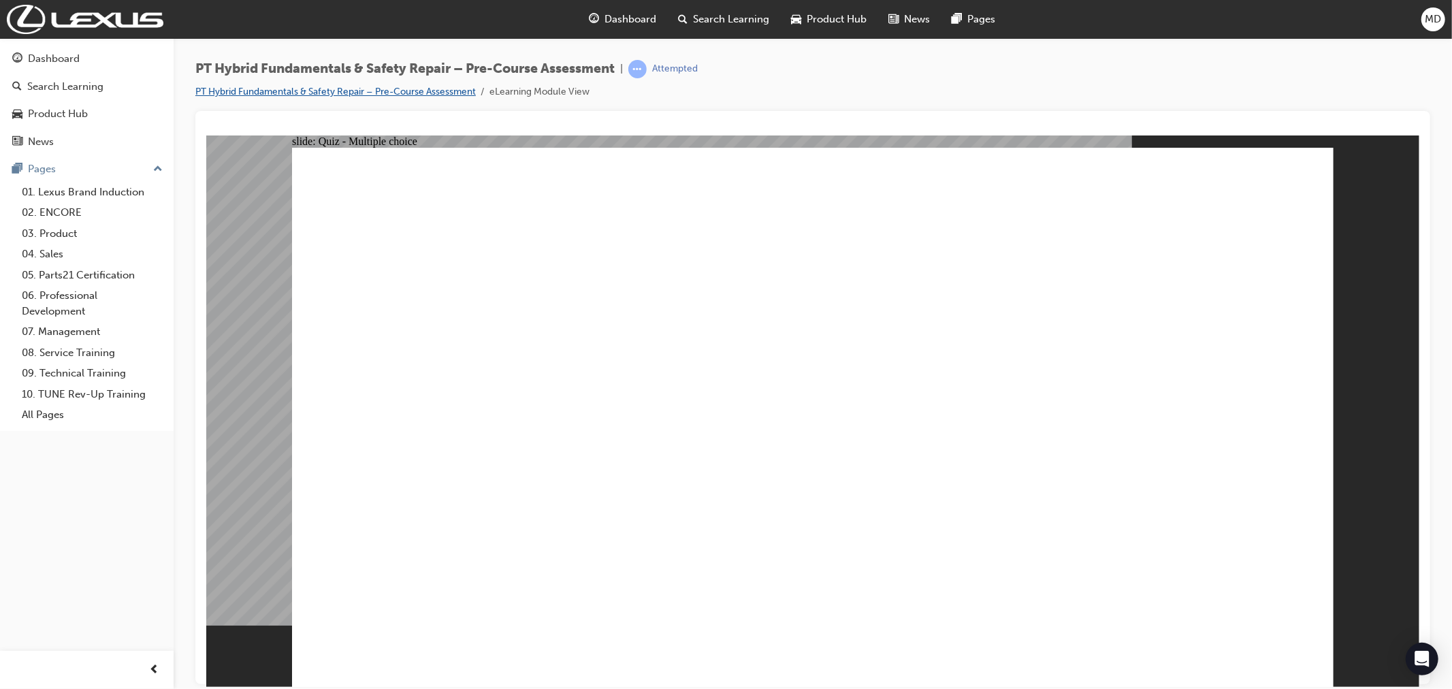
click at [441, 90] on link "PT Hybrid Fundamentals & Safety Repair – Pre-Course Assessment" at bounding box center [335, 92] width 280 height 12
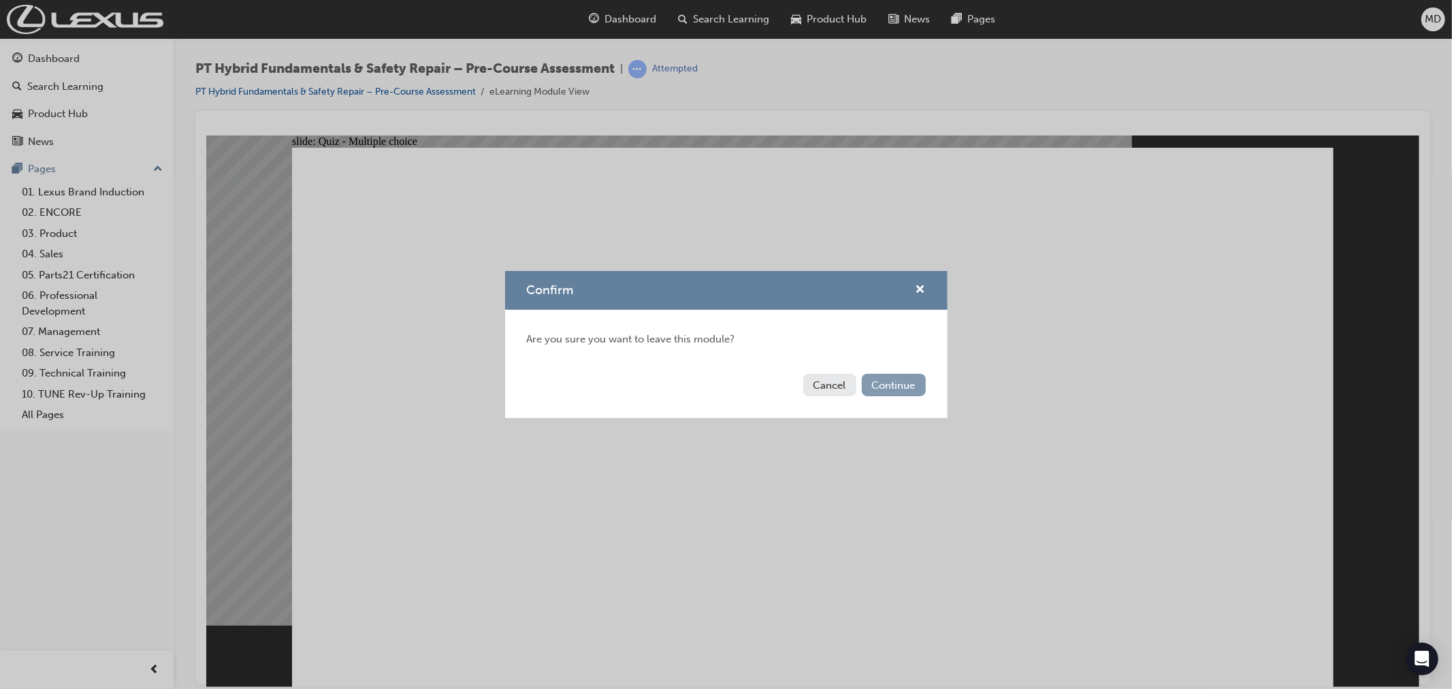
click at [897, 386] on button "Continue" at bounding box center [894, 385] width 64 height 22
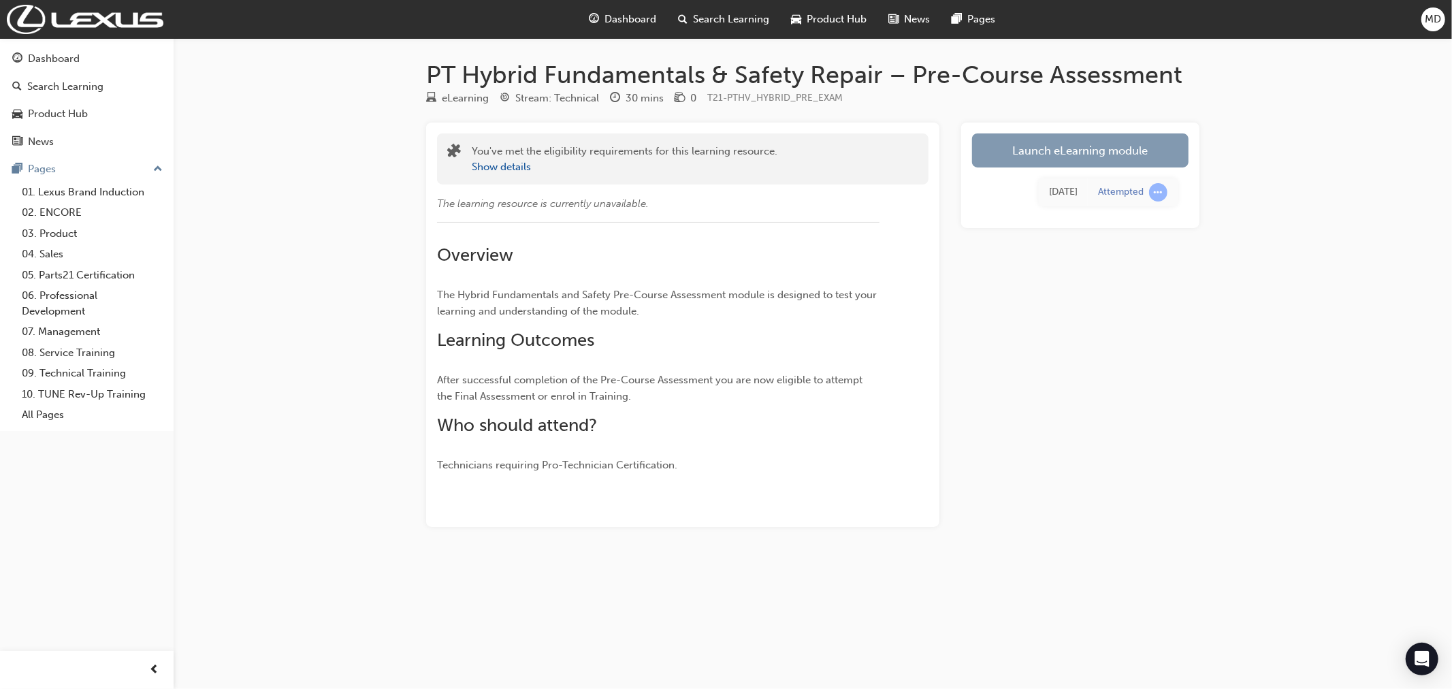
click at [1098, 148] on link "Launch eLearning module" at bounding box center [1080, 150] width 216 height 34
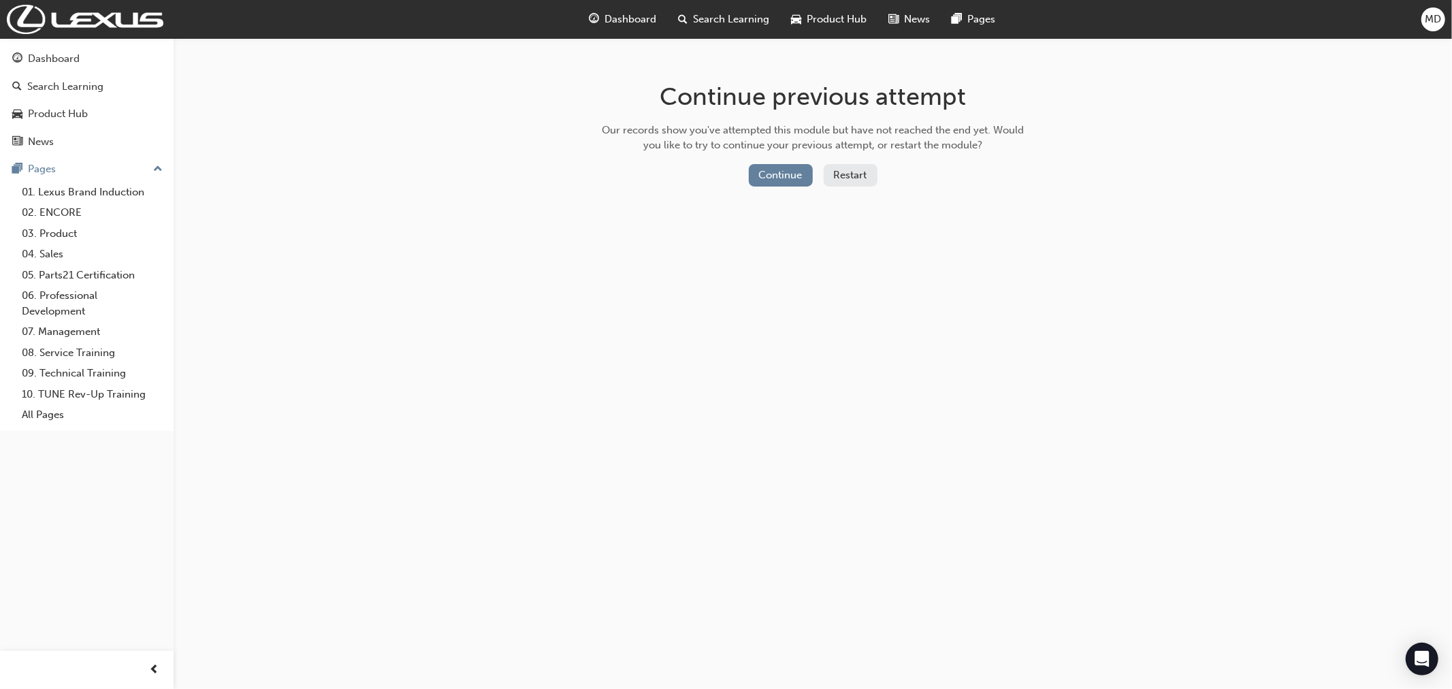
click at [840, 174] on button "Restart" at bounding box center [850, 175] width 54 height 22
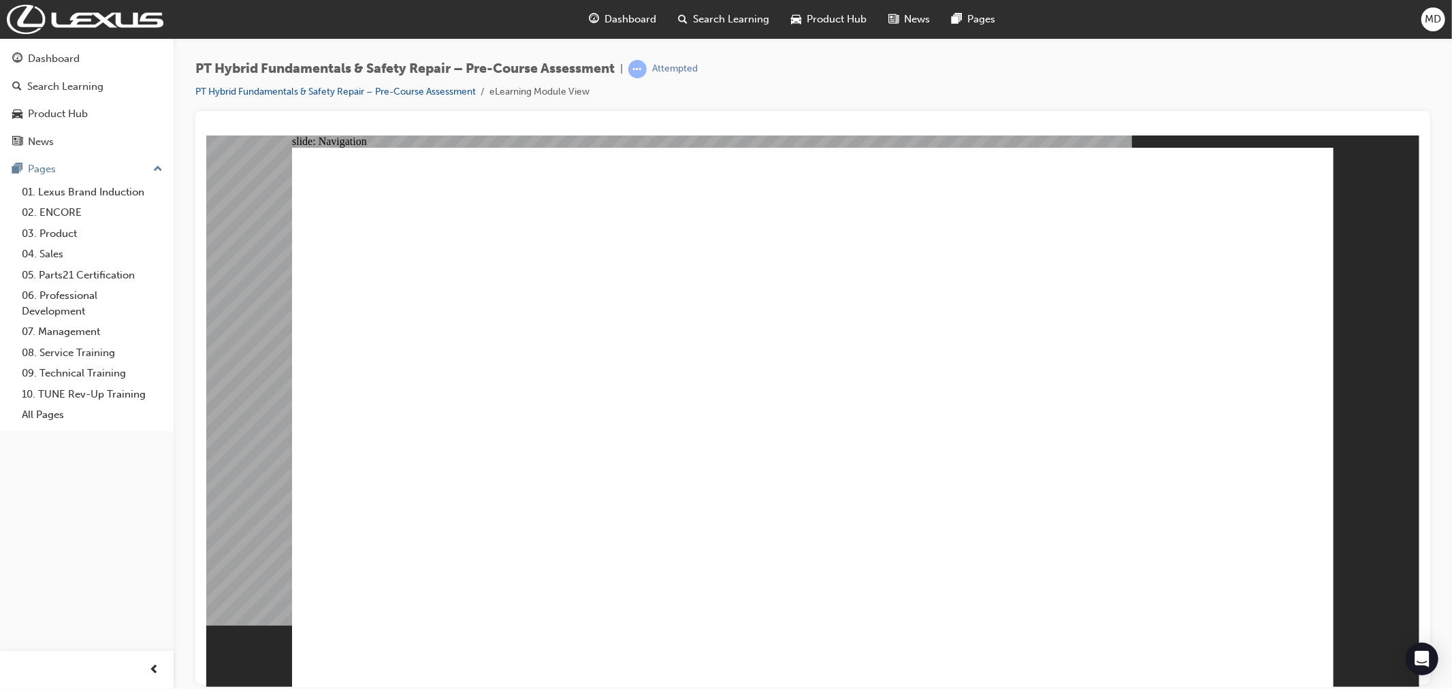
radio input "true"
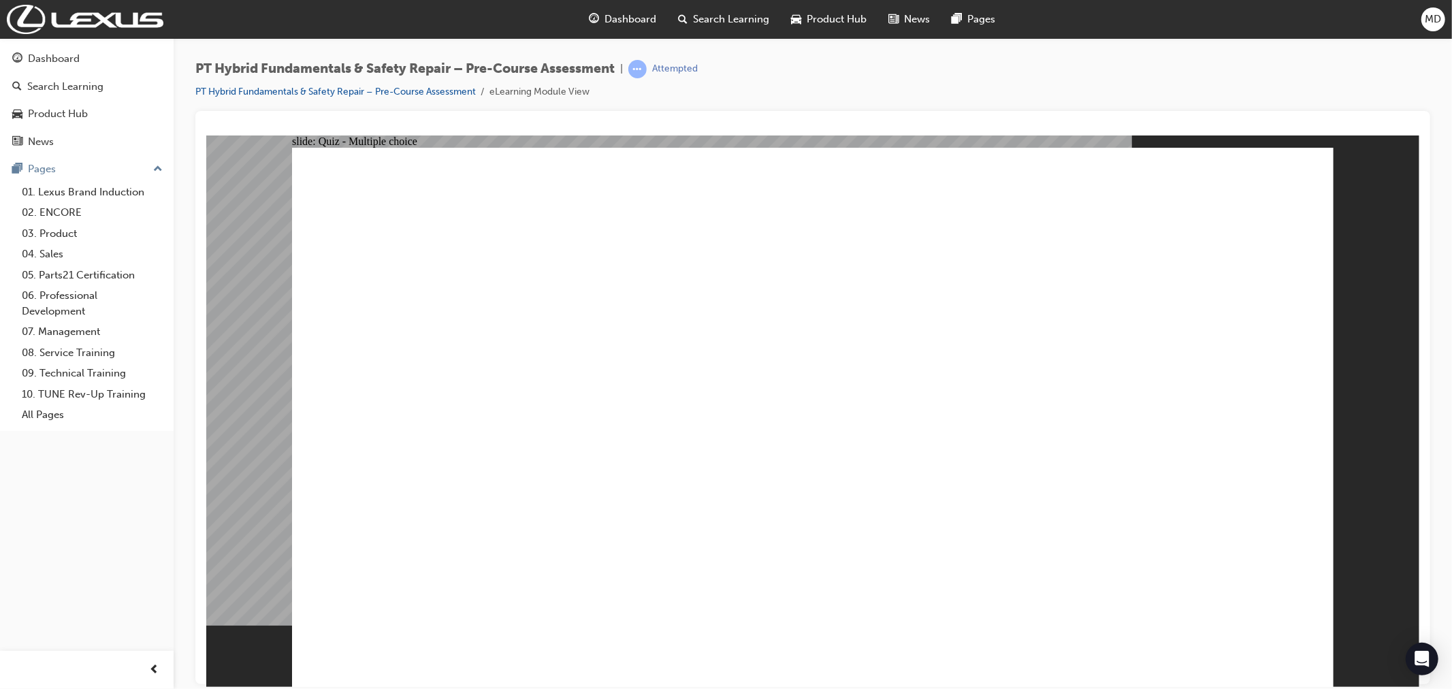
radio input "true"
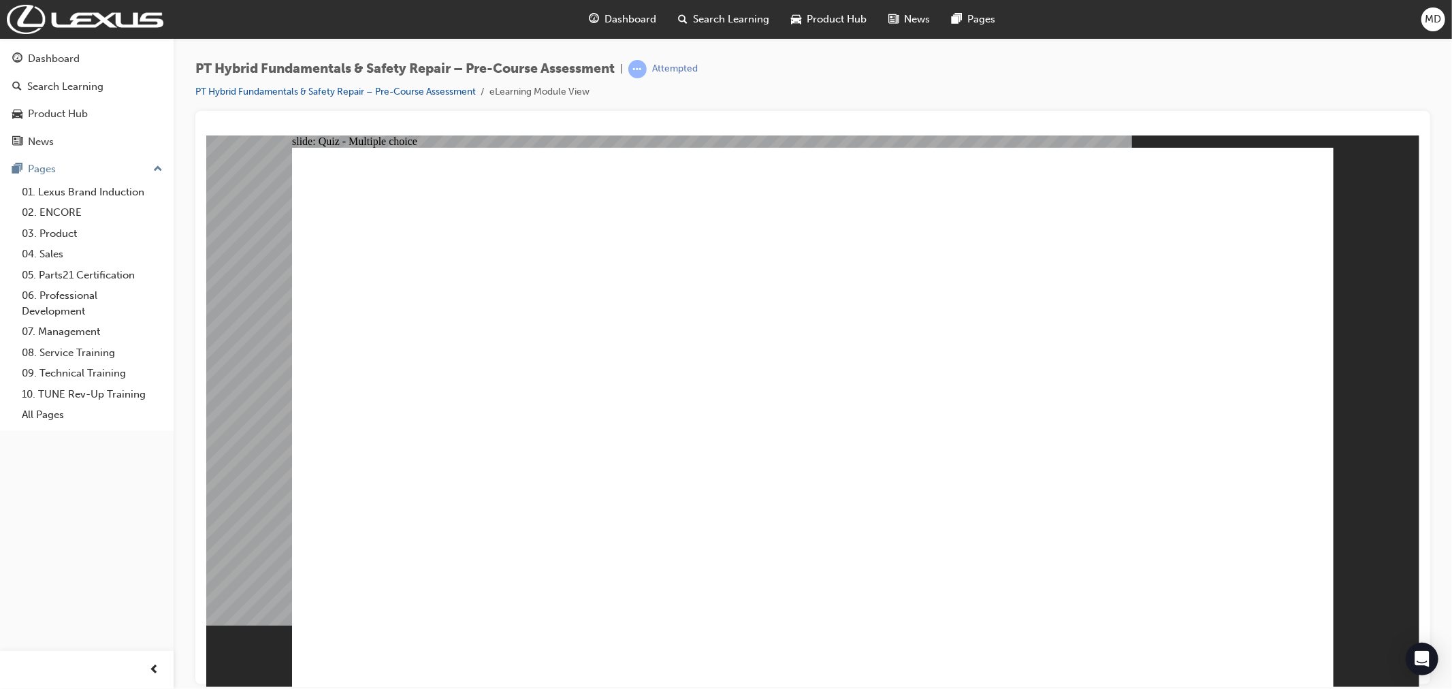
radio input "true"
checkbox input "true"
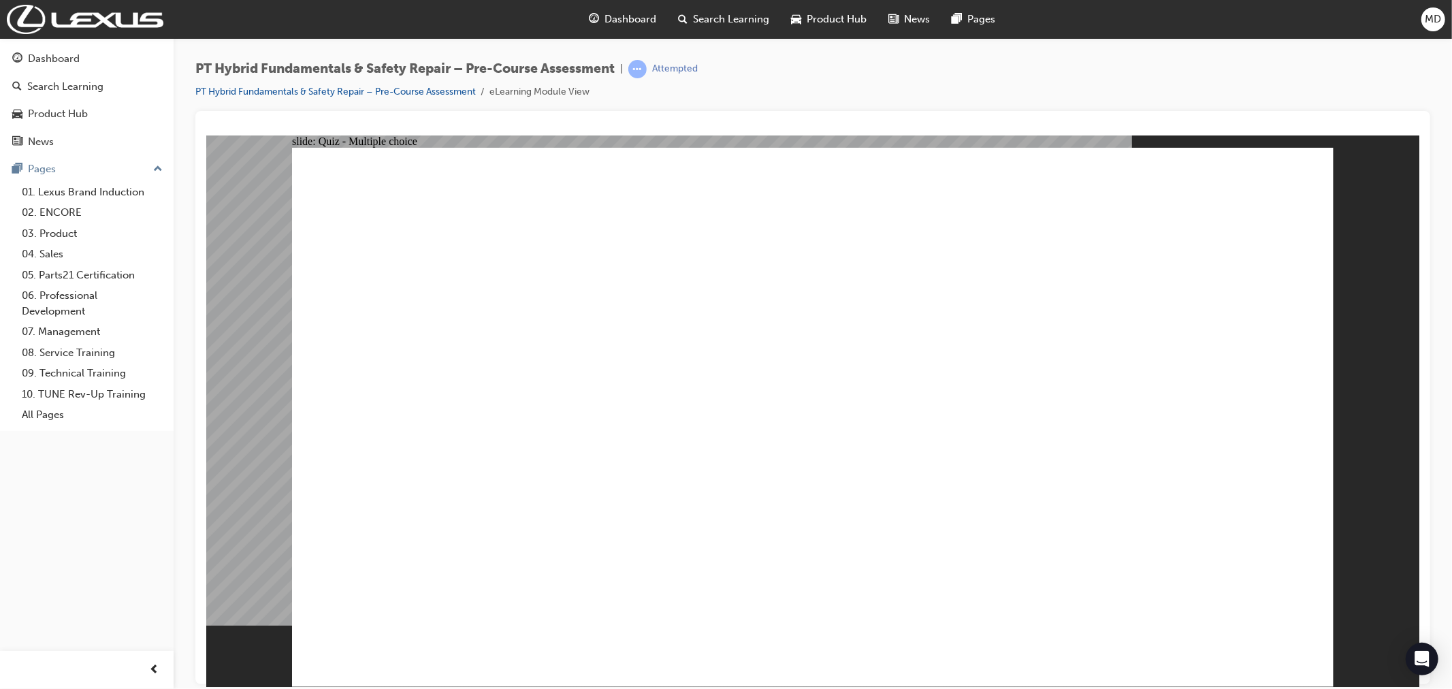
checkbox input "true"
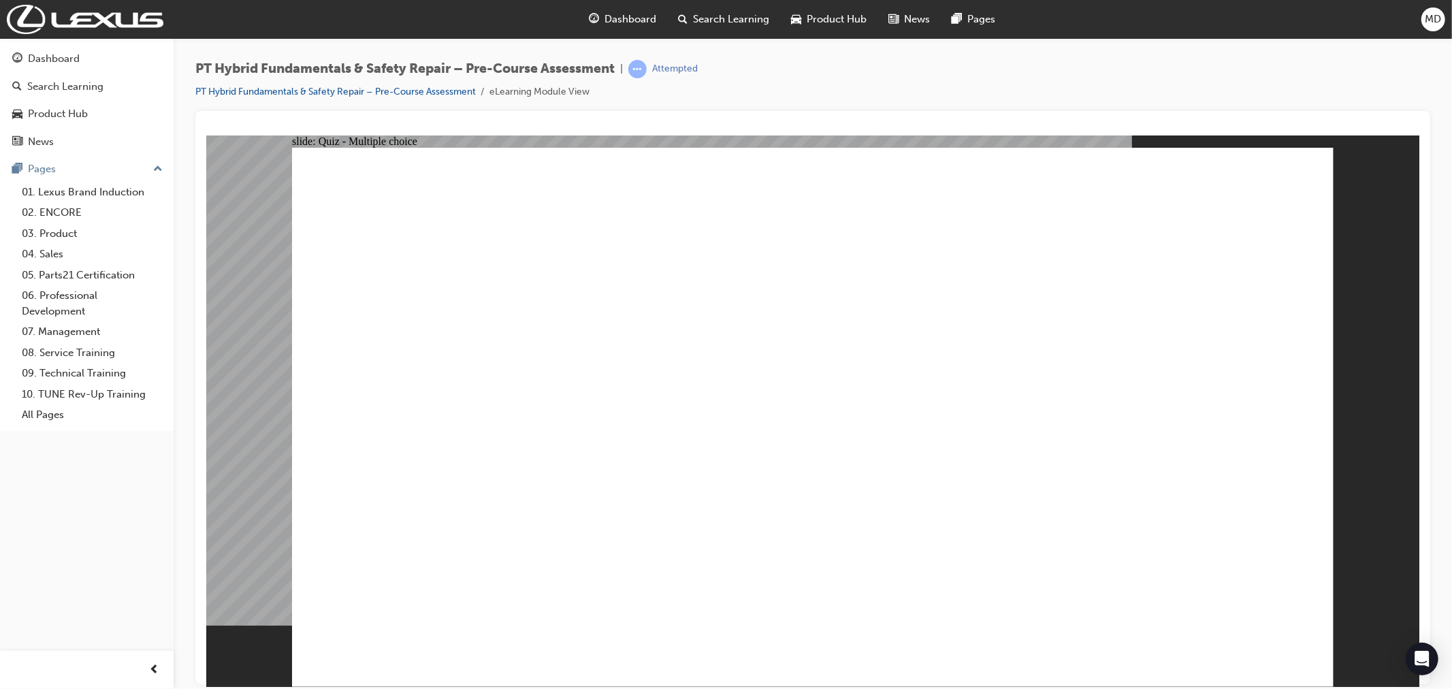
radio input "true"
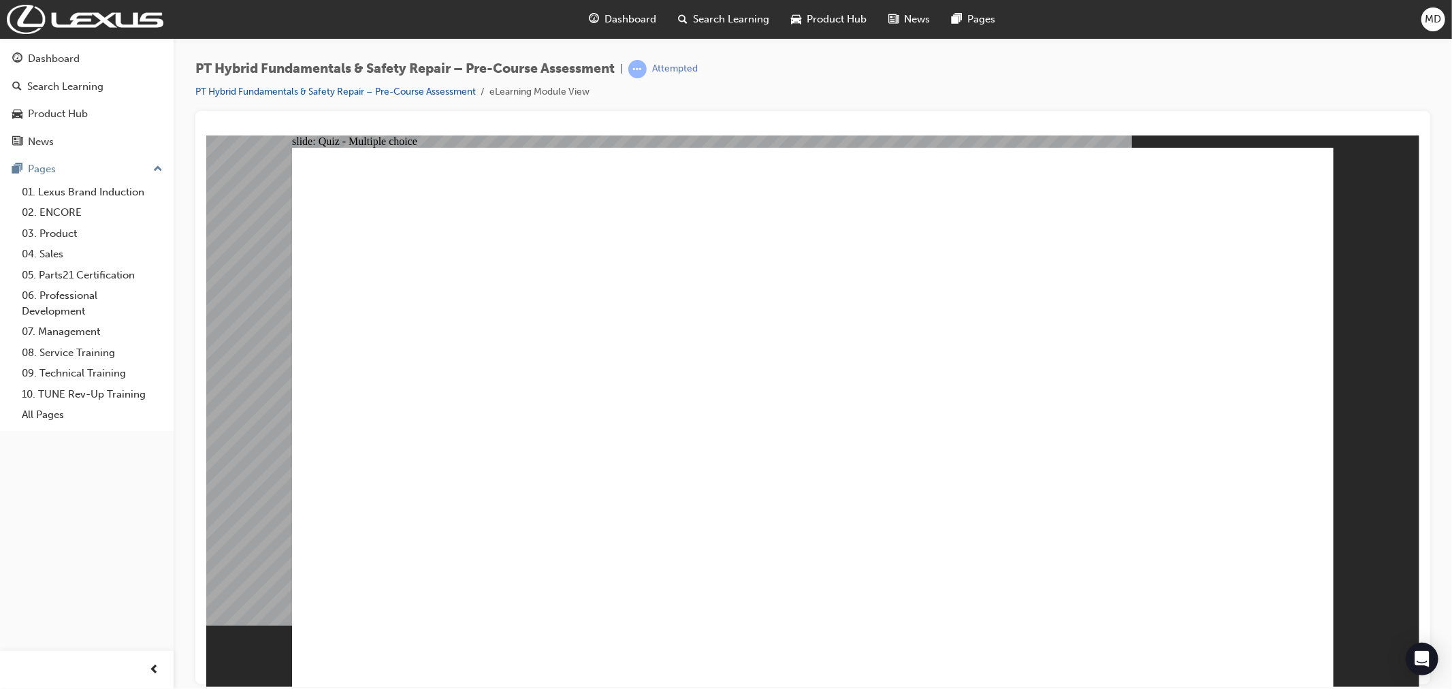
radio input "true"
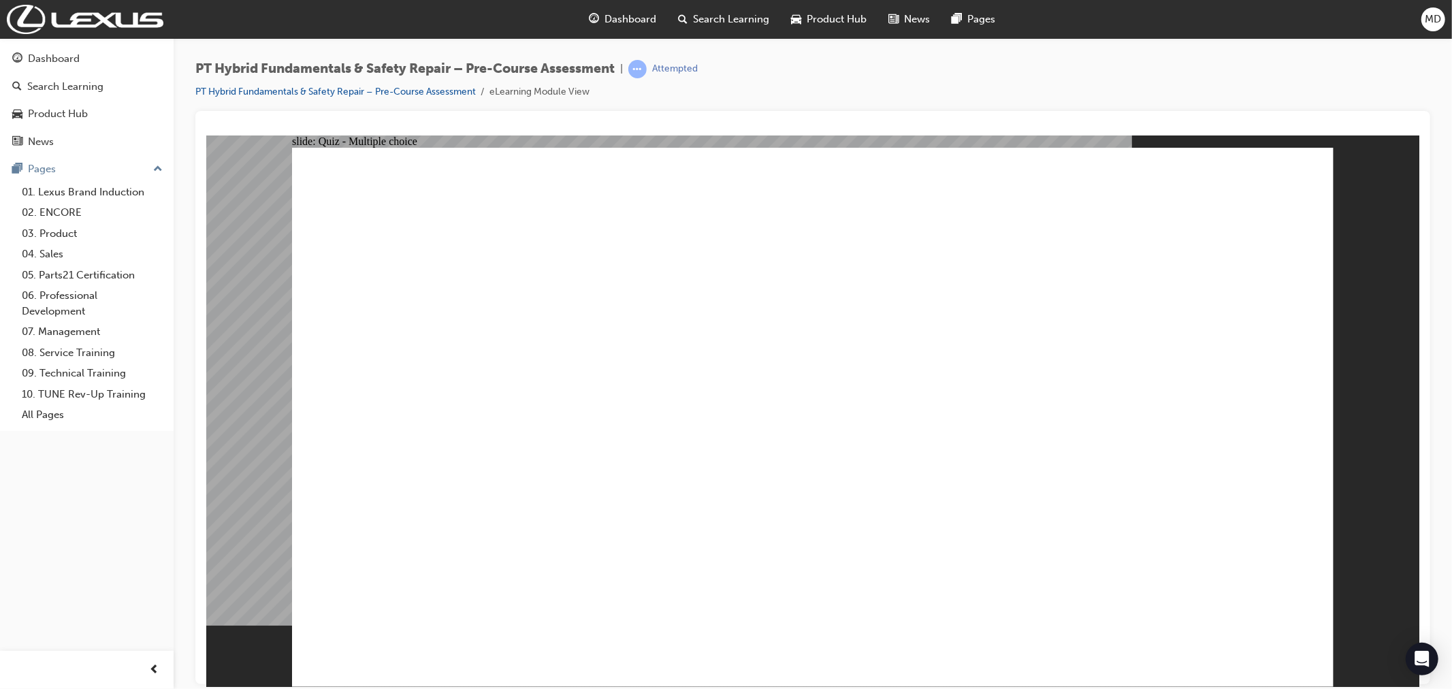
radio input "true"
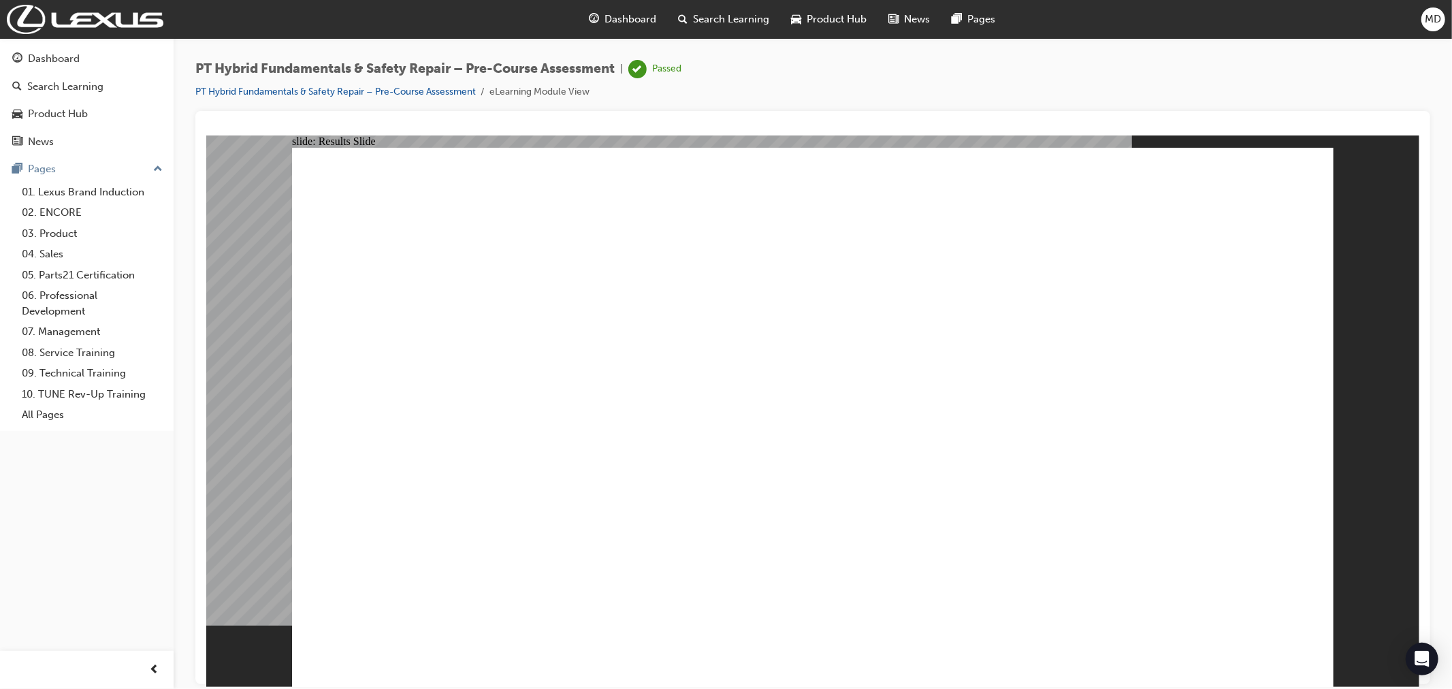
click at [629, 18] on span "Dashboard" at bounding box center [631, 20] width 52 height 16
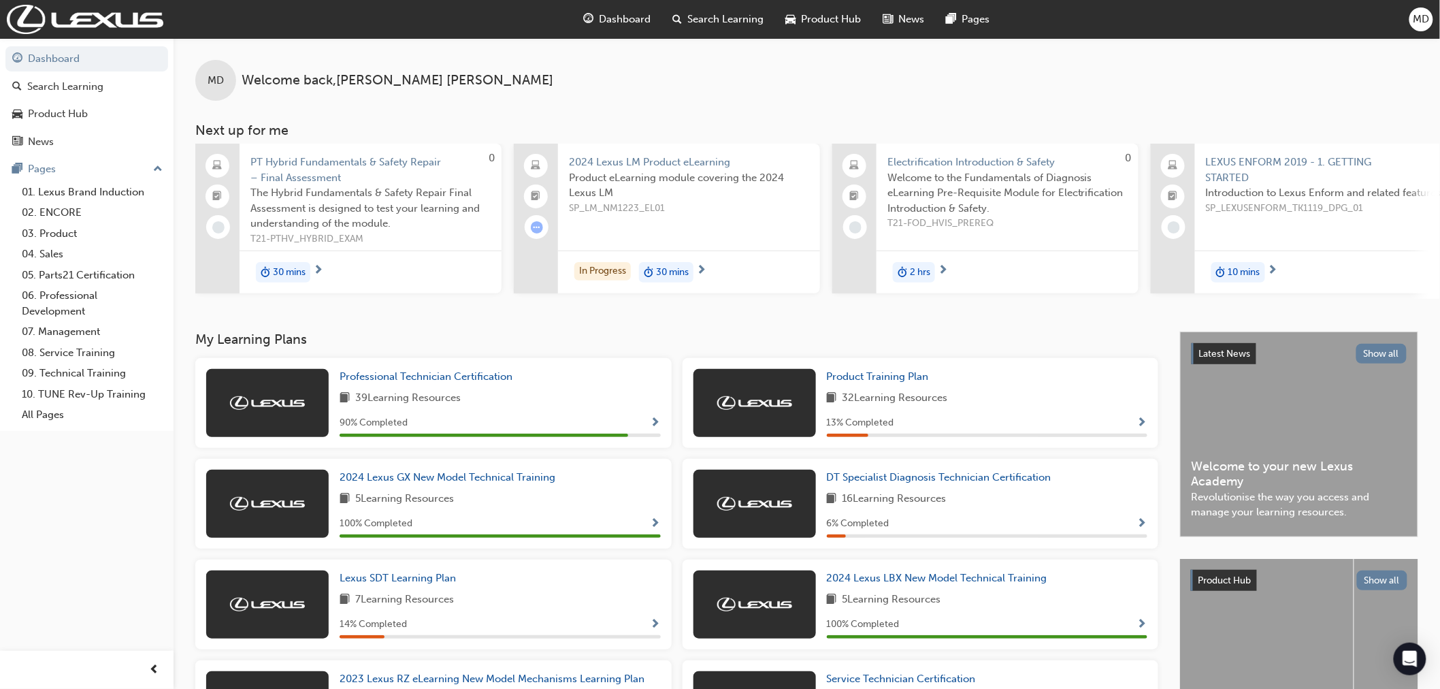
click at [301, 174] on span "PT Hybrid Fundamentals & Safety Repair – Final Assessment" at bounding box center [370, 169] width 240 height 31
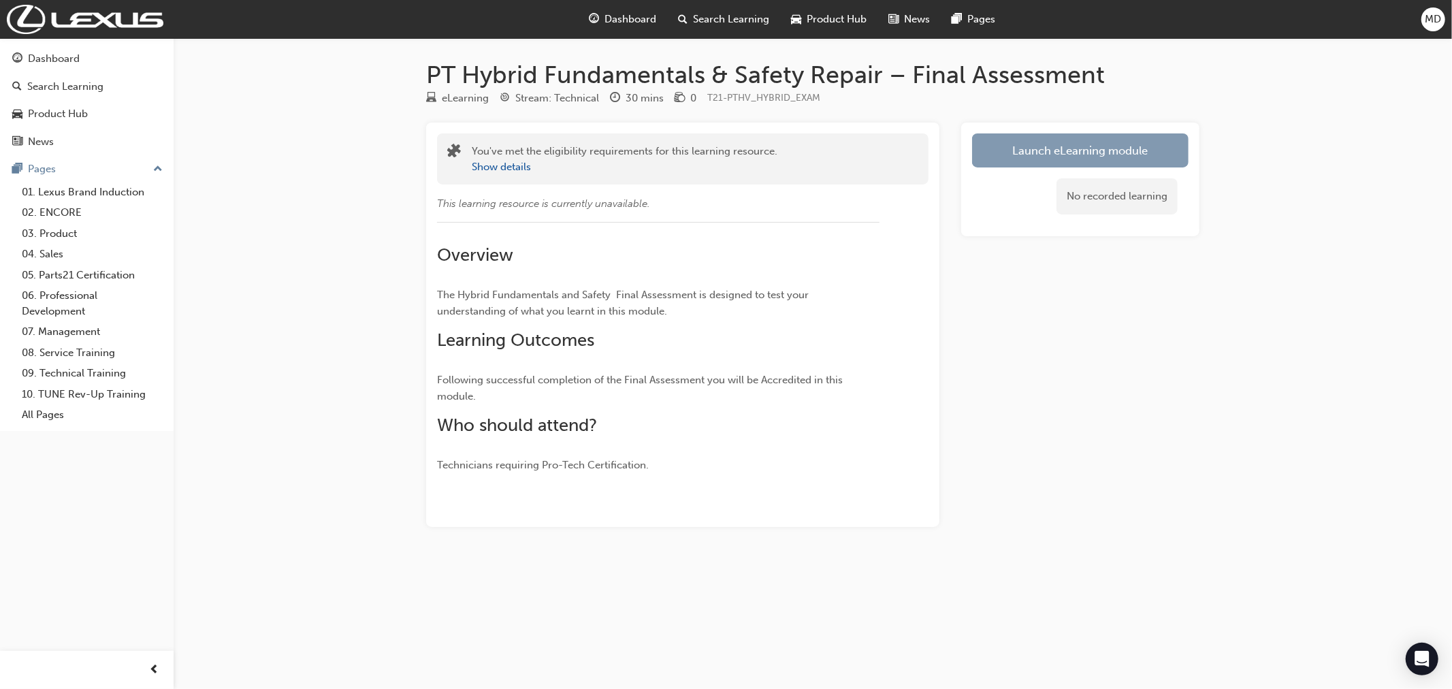
click at [1075, 150] on link "Launch eLearning module" at bounding box center [1080, 150] width 216 height 34
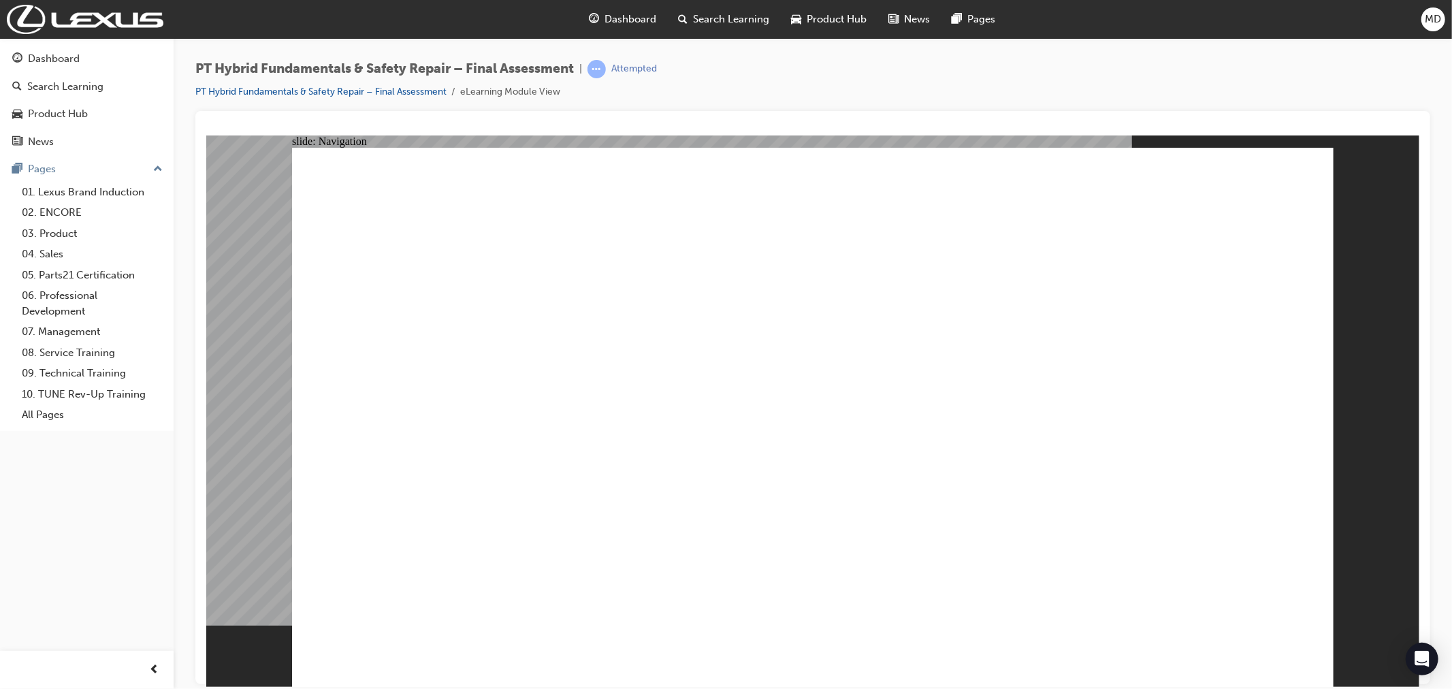
checkbox input "true"
drag, startPoint x: 613, startPoint y: 408, endPoint x: 621, endPoint y: 408, distance: 8.2
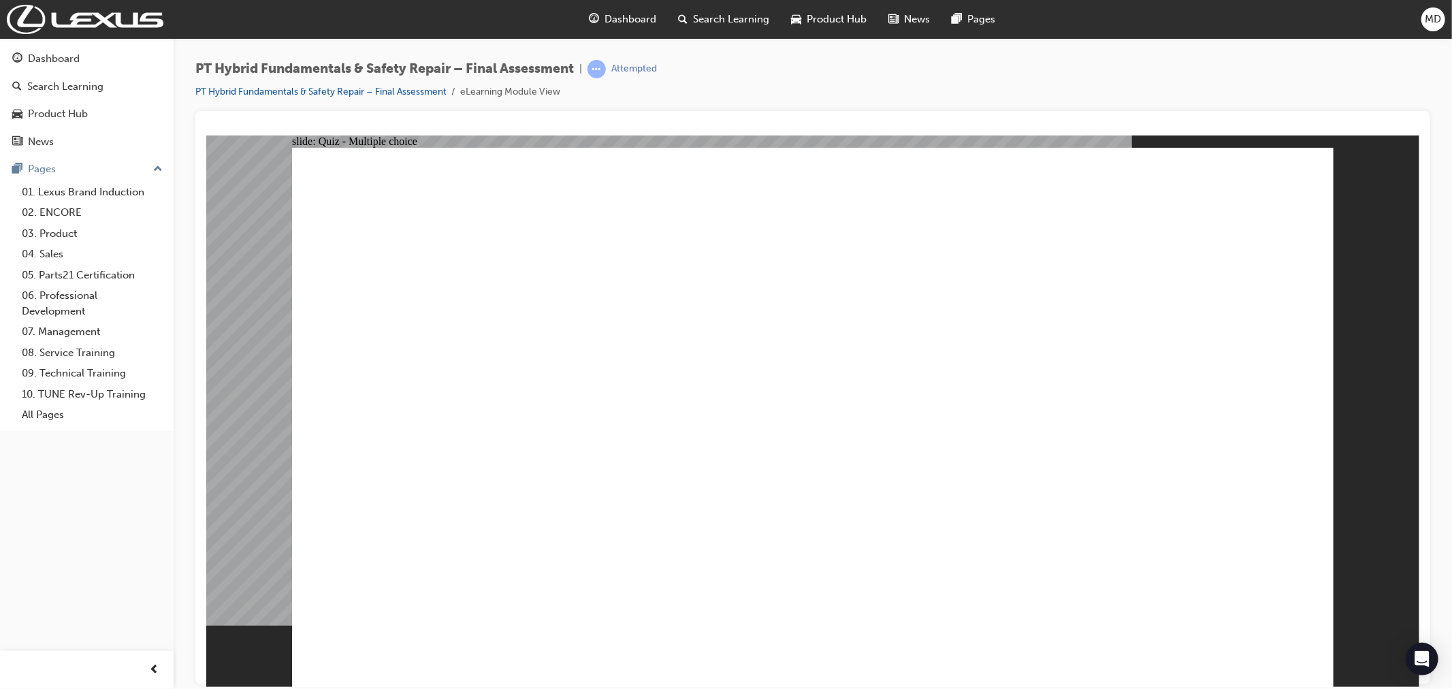
radio input "true"
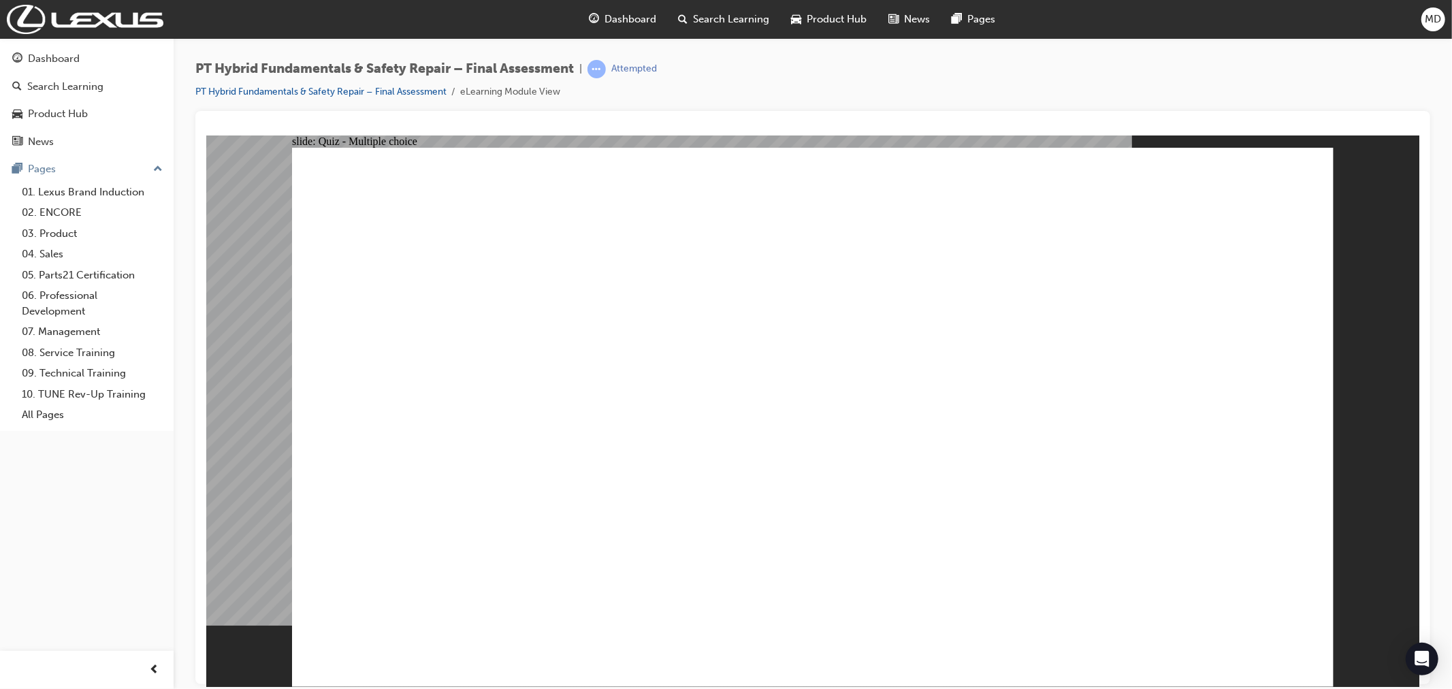
radio input "true"
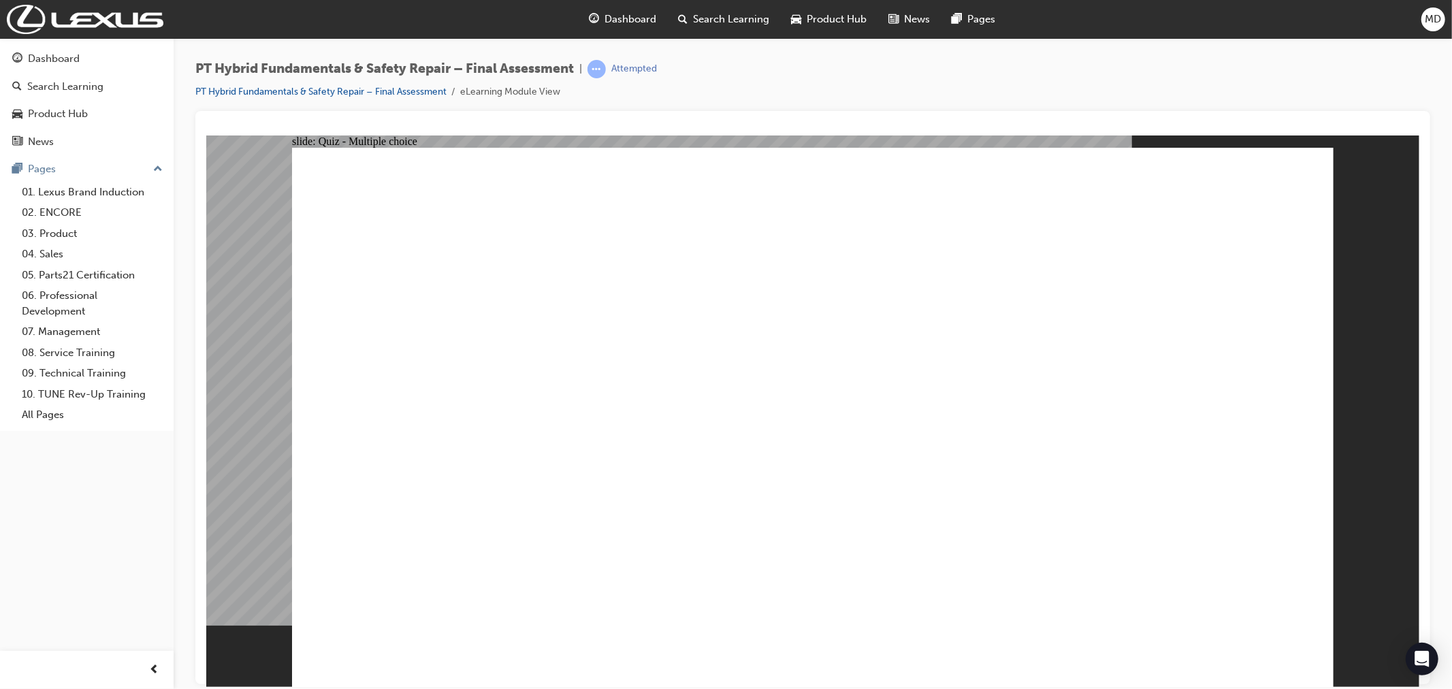
checkbox input "true"
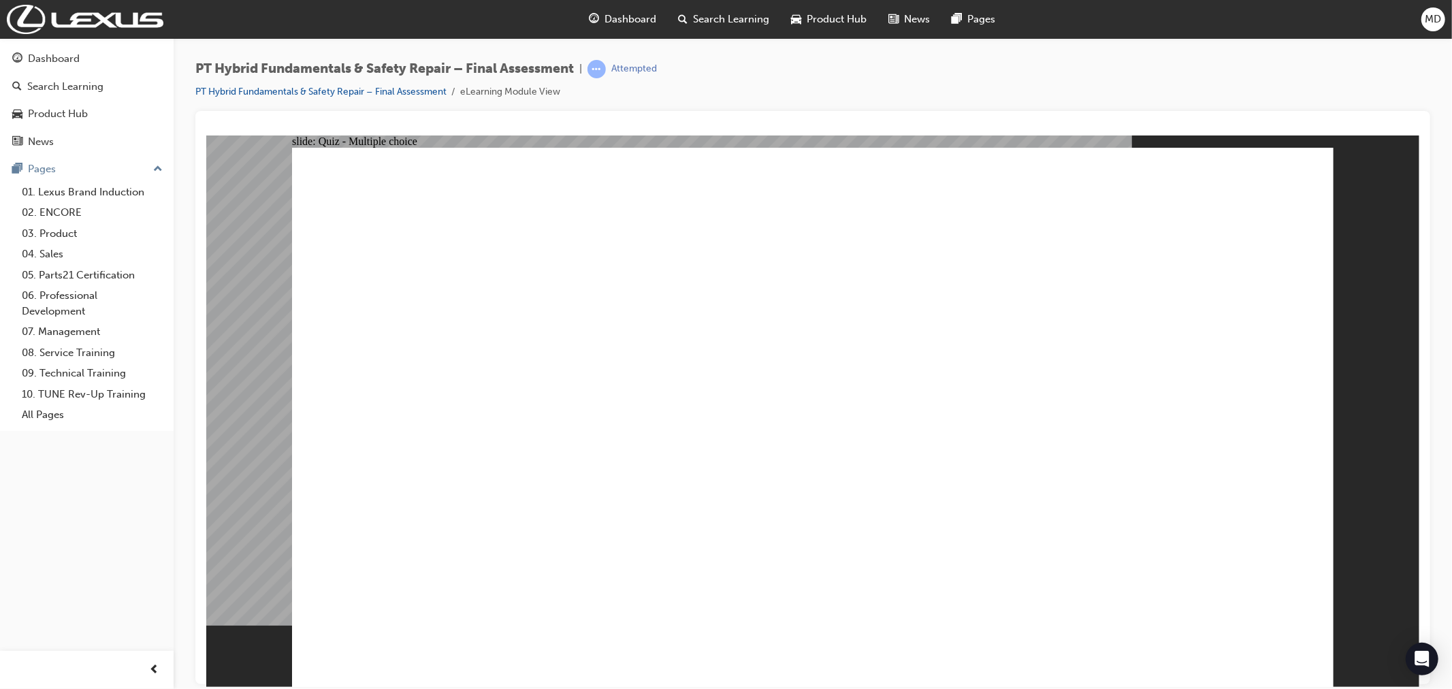
radio input "true"
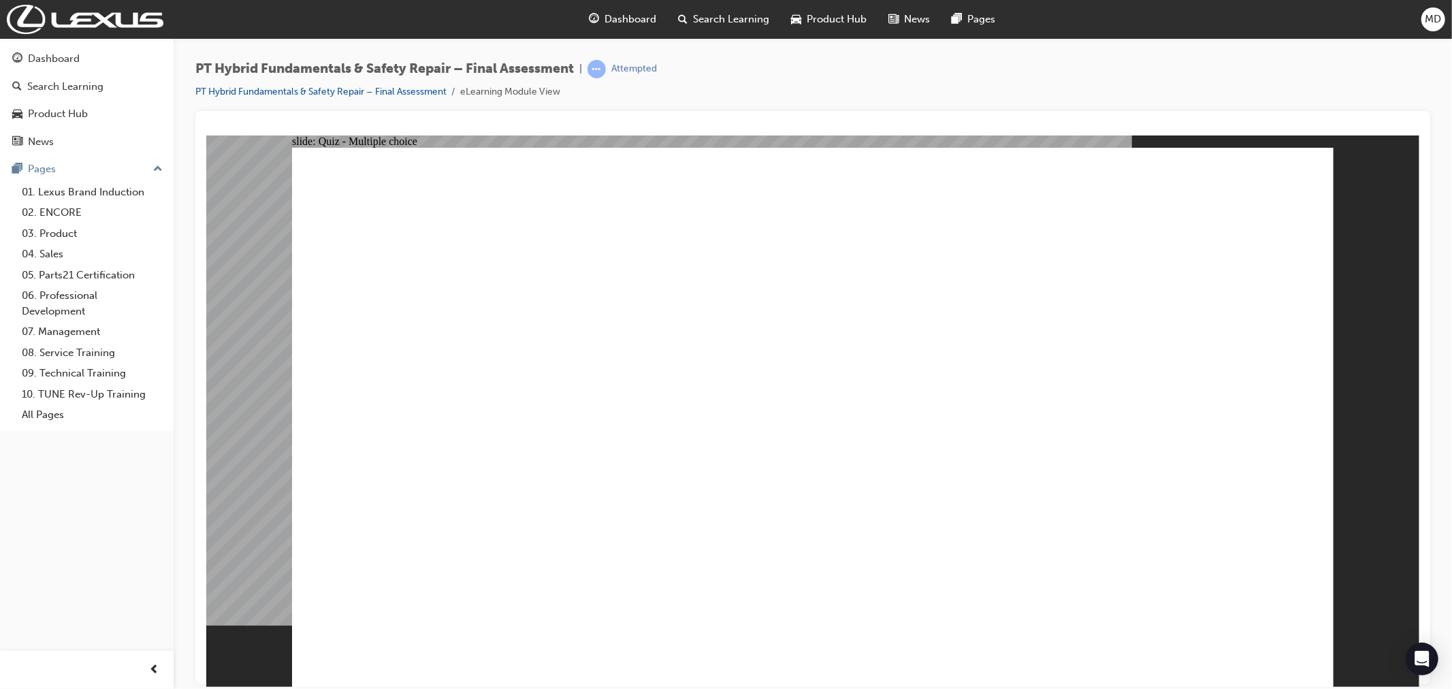
checkbox input "true"
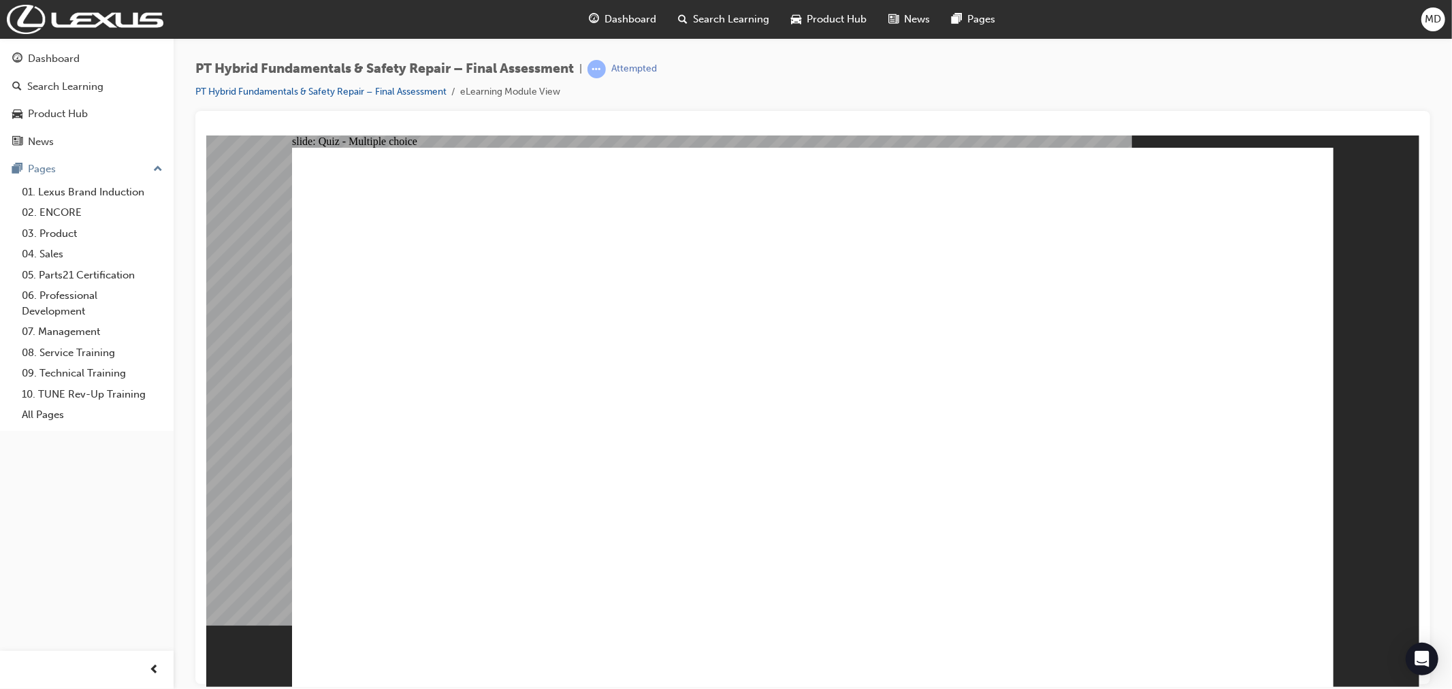
checkbox input "true"
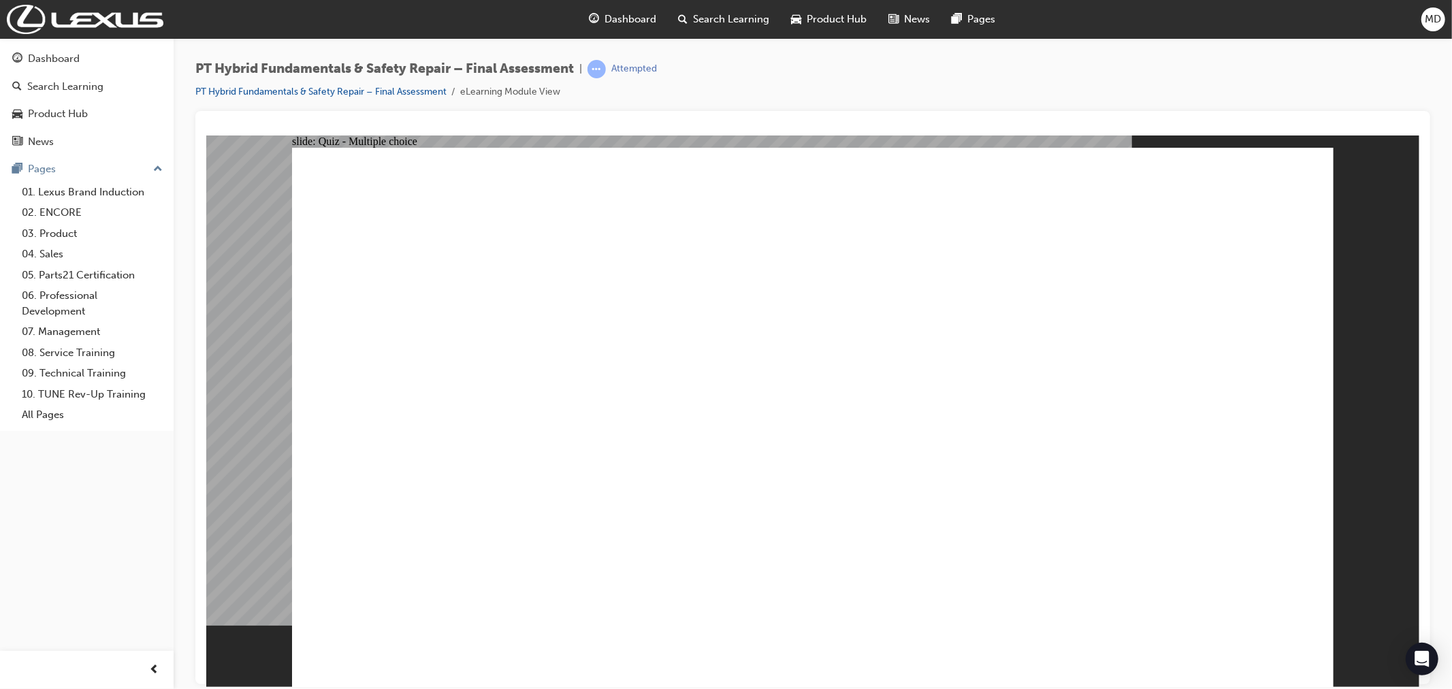
radio input "true"
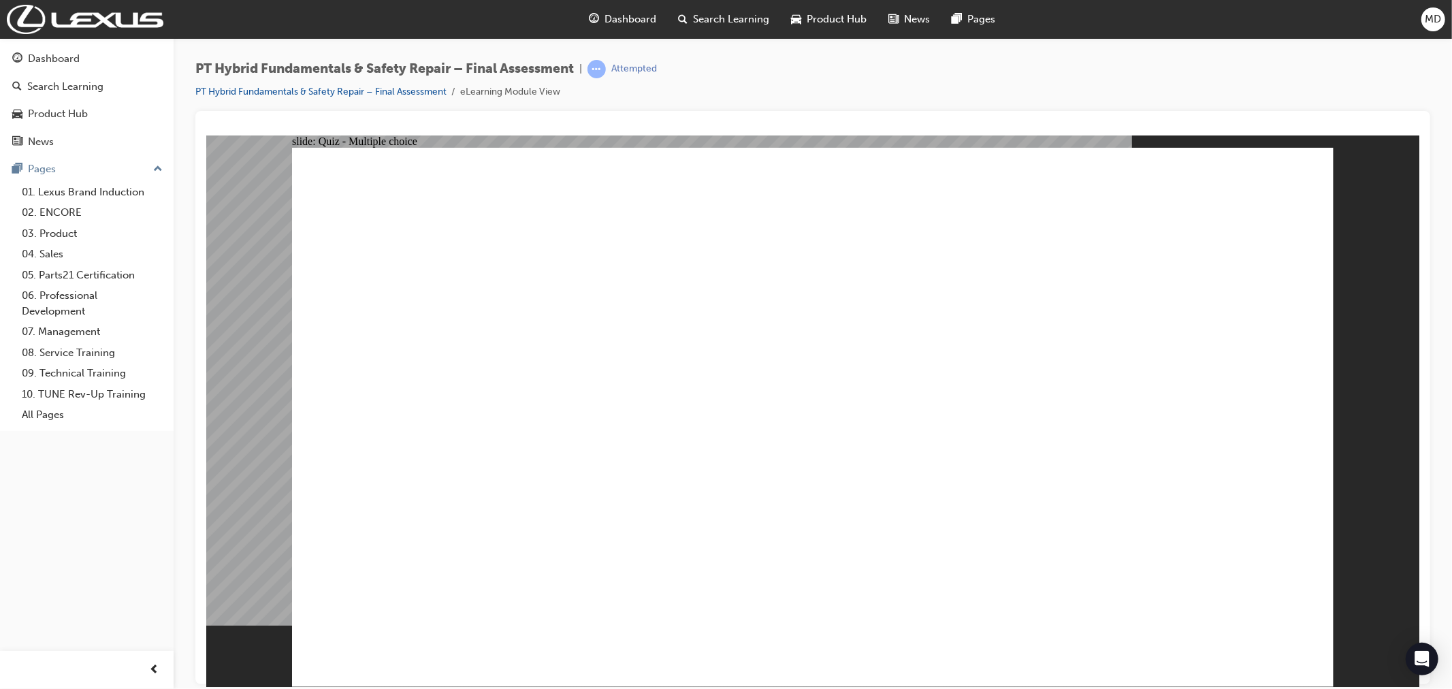
radio input "true"
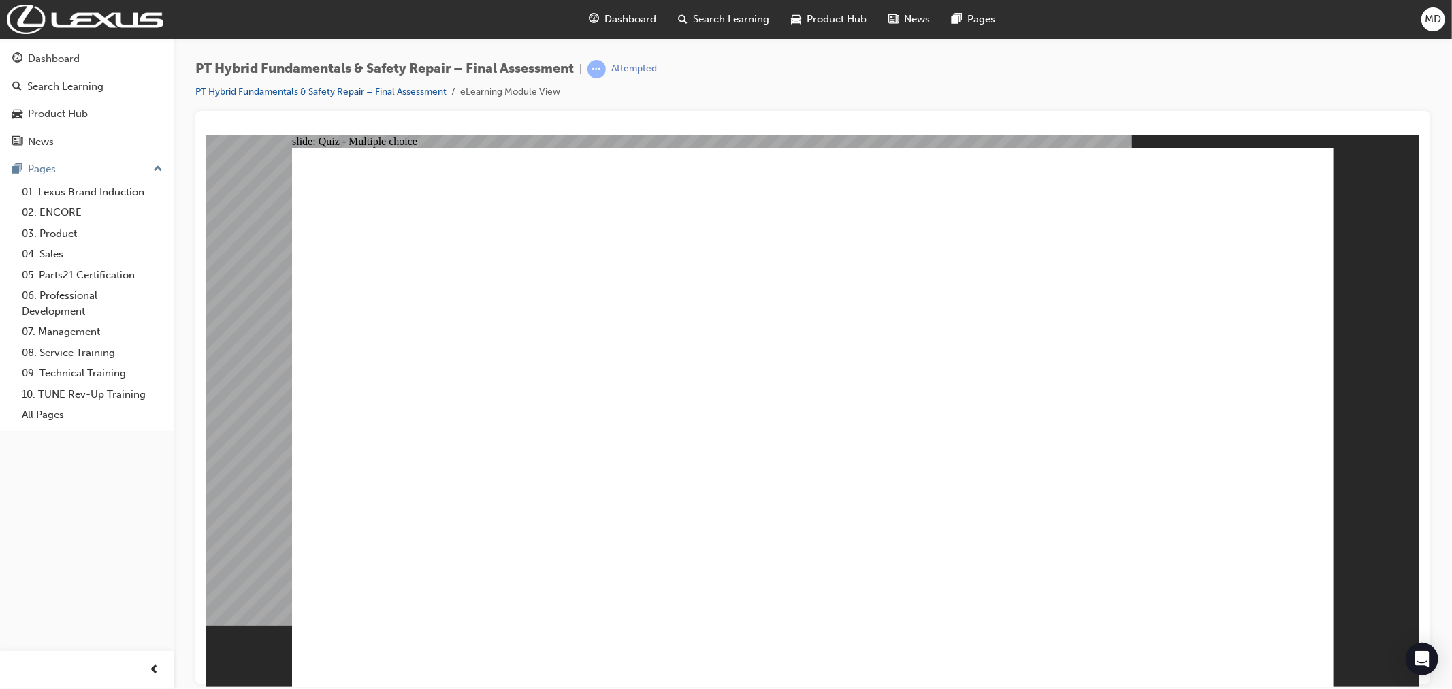
radio input "true"
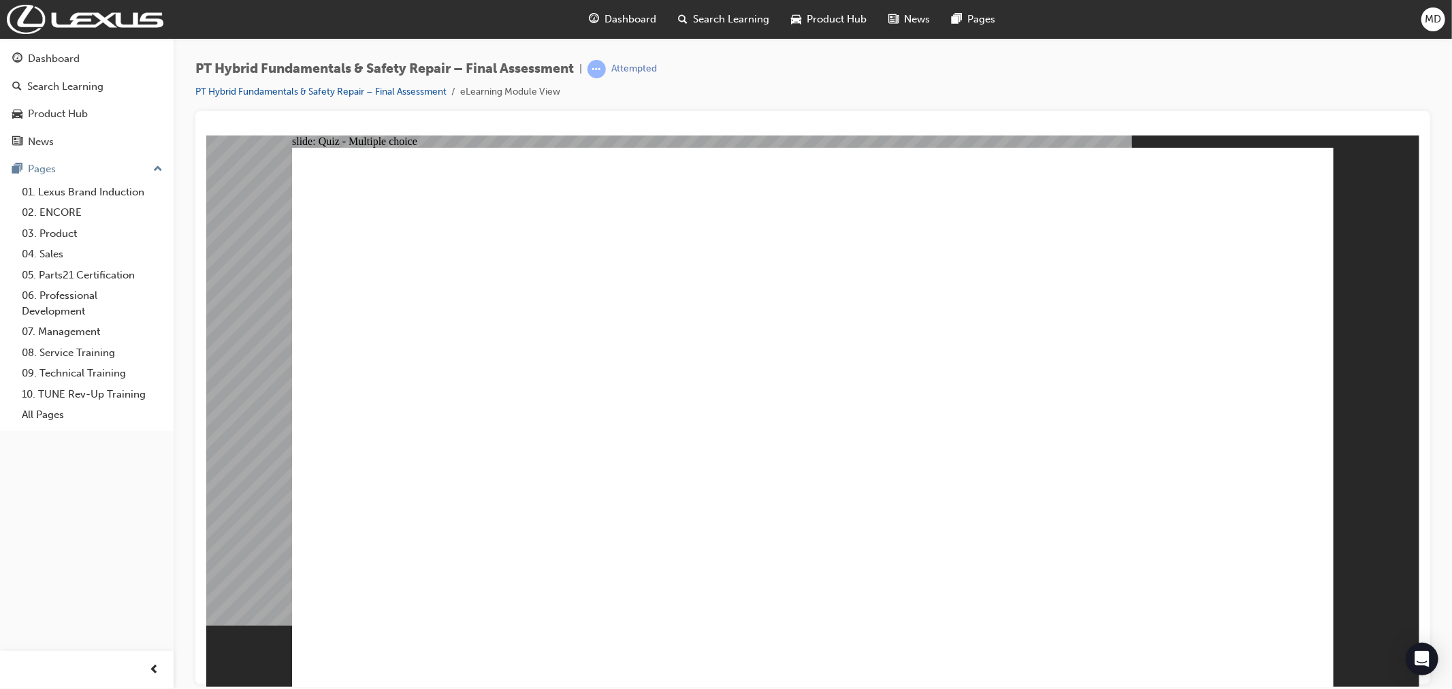
radio input "true"
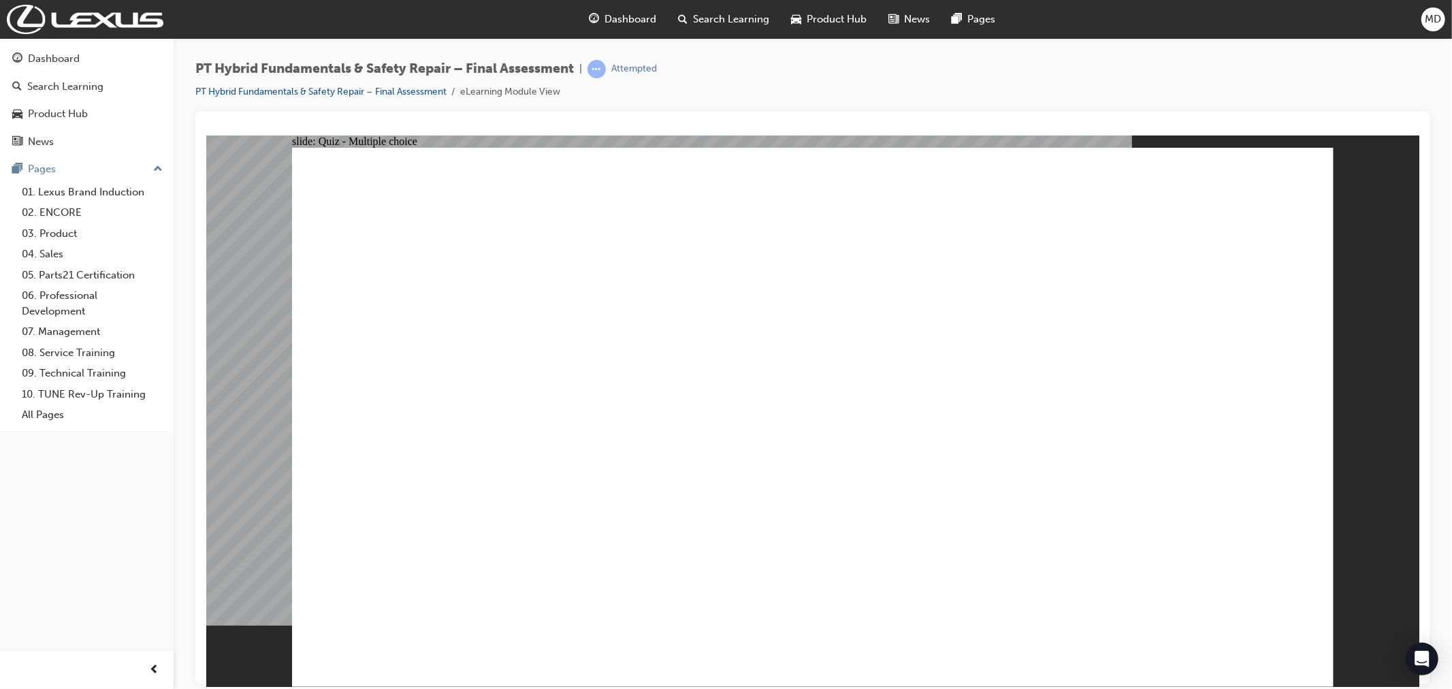
radio input "true"
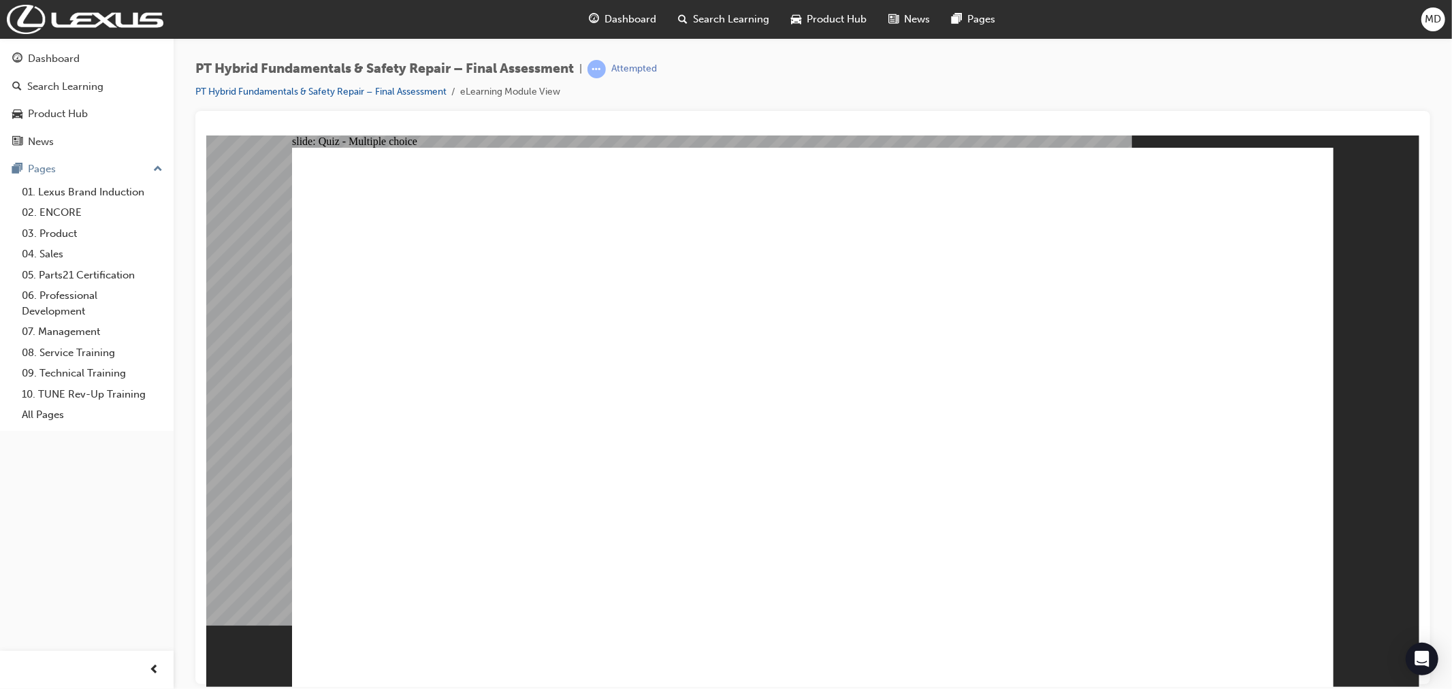
radio input "true"
